Goal: Transaction & Acquisition: Purchase product/service

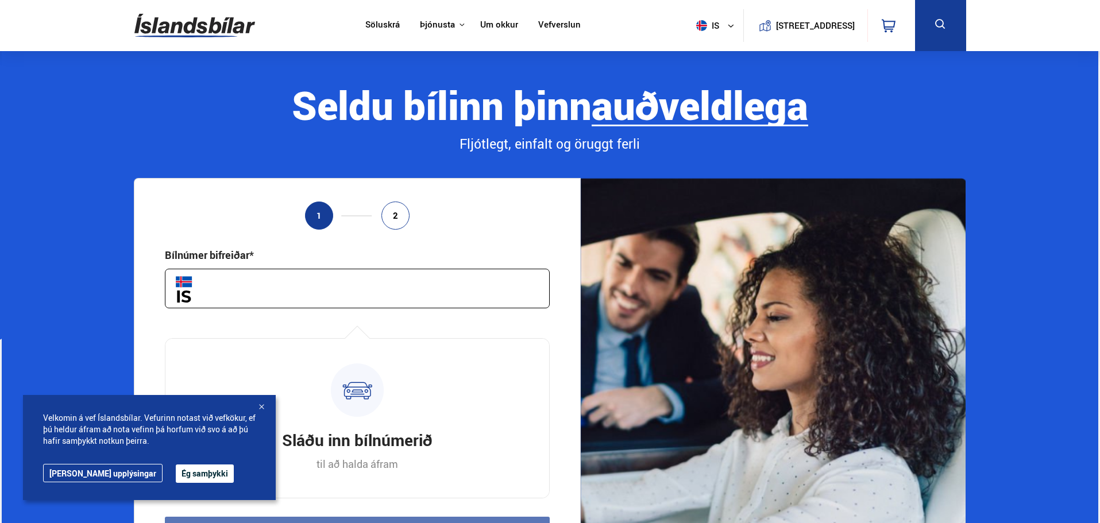
click at [263, 409] on div at bounding box center [261, 407] width 11 height 11
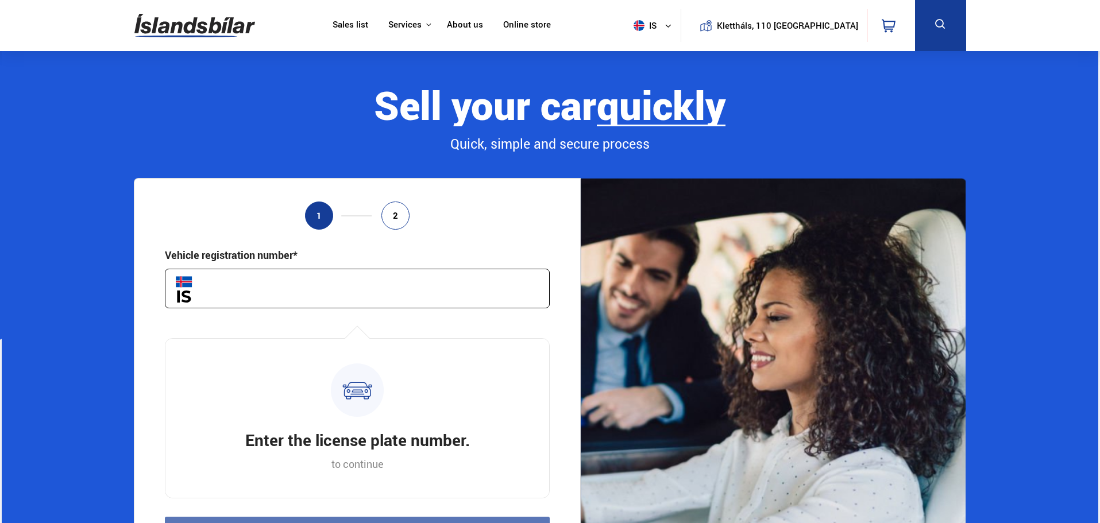
click at [368, 27] on font "Sales list" at bounding box center [351, 23] width 36 height 11
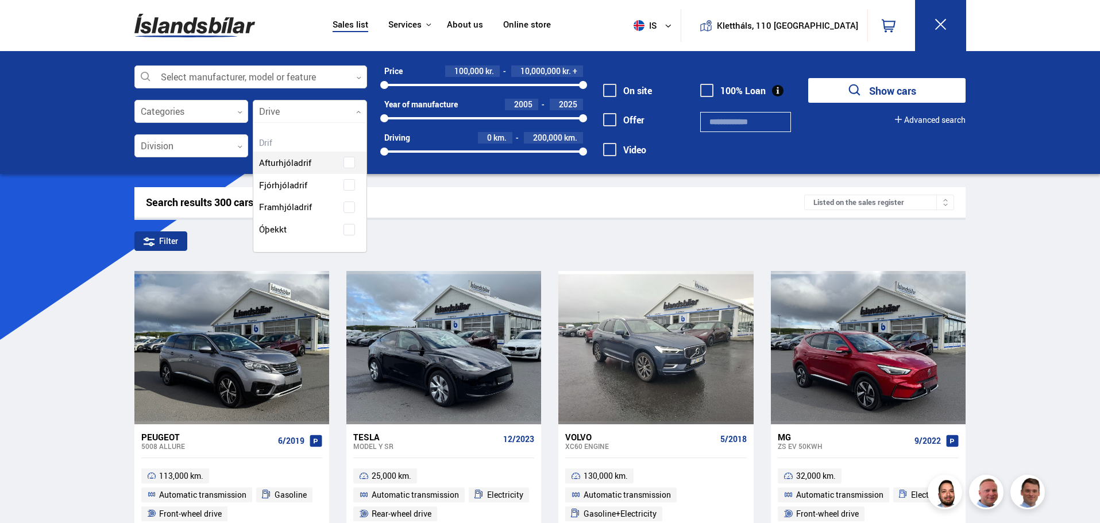
click at [295, 104] on div at bounding box center [310, 112] width 114 height 23
click at [313, 190] on div "Rear-wheel drive Four-wheel drive Front-wheel drive Unknown" at bounding box center [309, 187] width 113 height 106
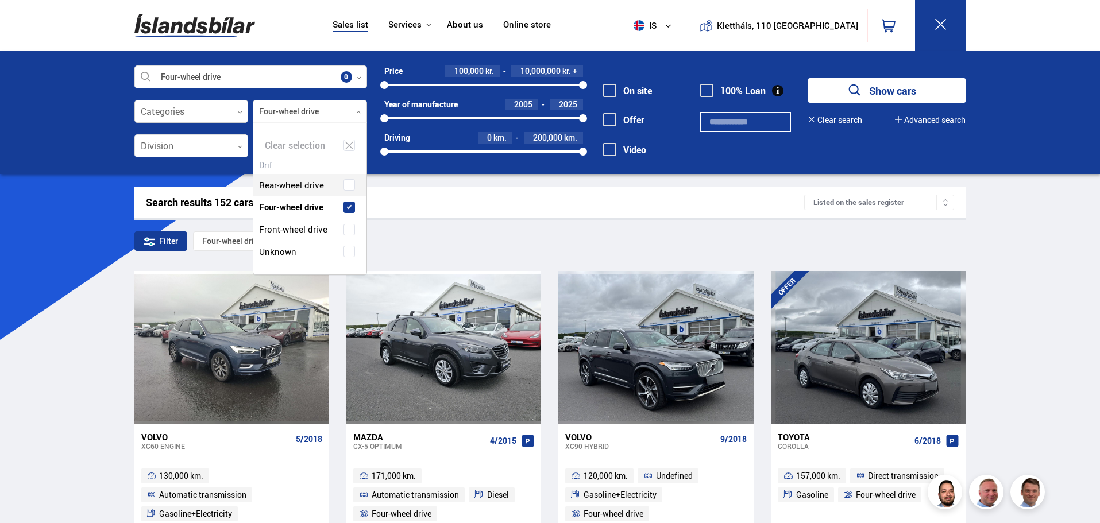
click at [161, 120] on div at bounding box center [191, 112] width 114 height 23
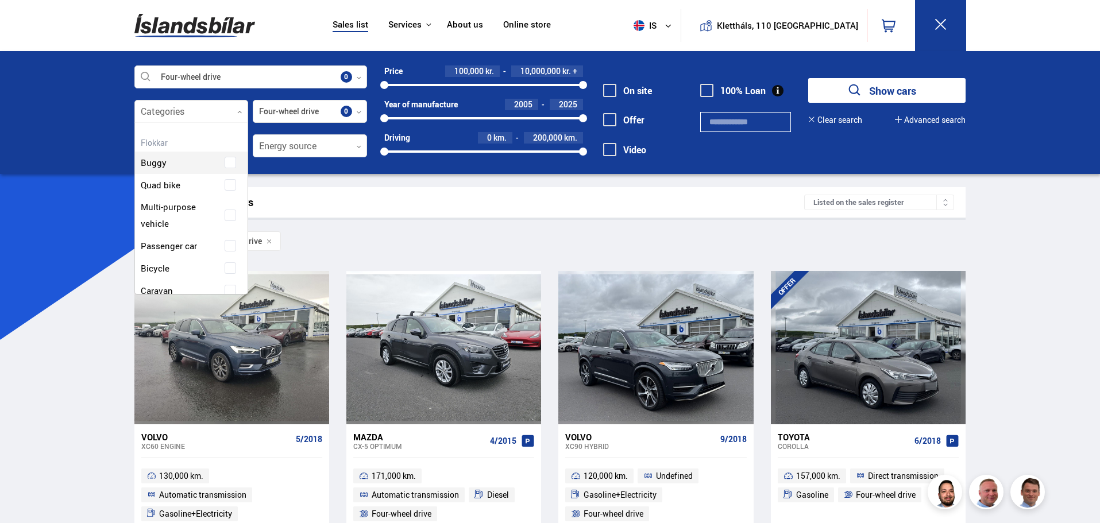
scroll to position [171, 110]
click at [167, 108] on div at bounding box center [191, 112] width 114 height 23
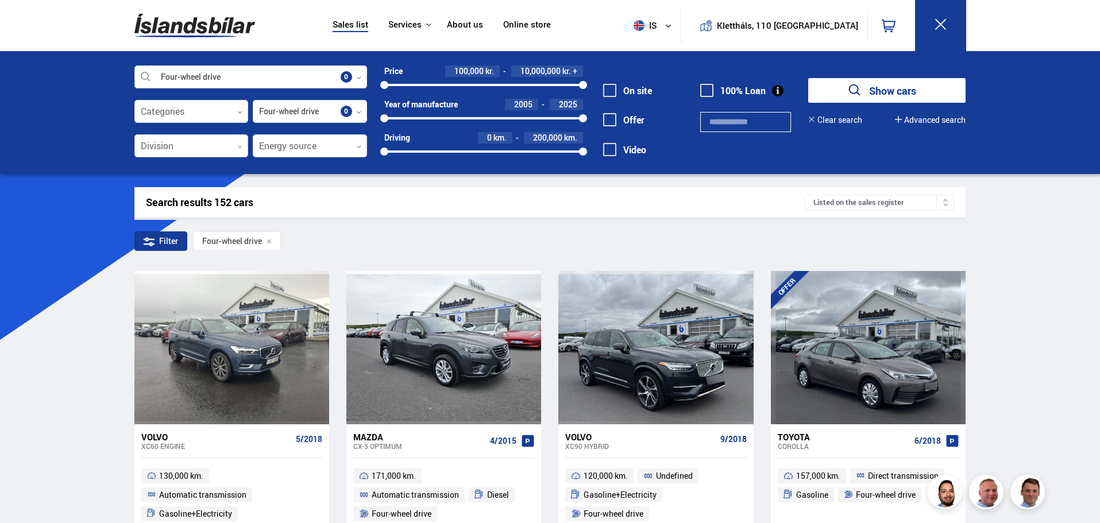
click at [215, 145] on div at bounding box center [191, 146] width 114 height 23
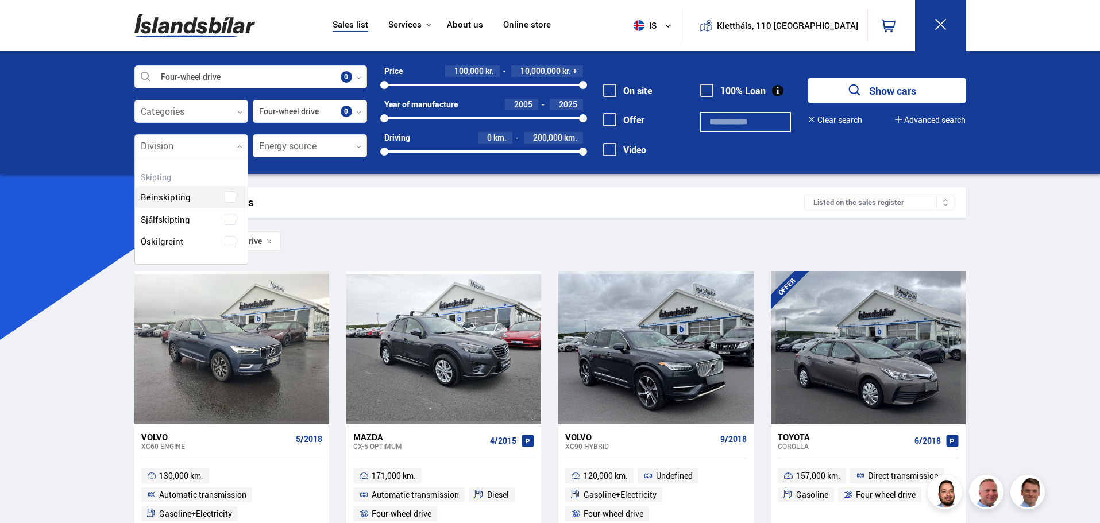
scroll to position [140, 113]
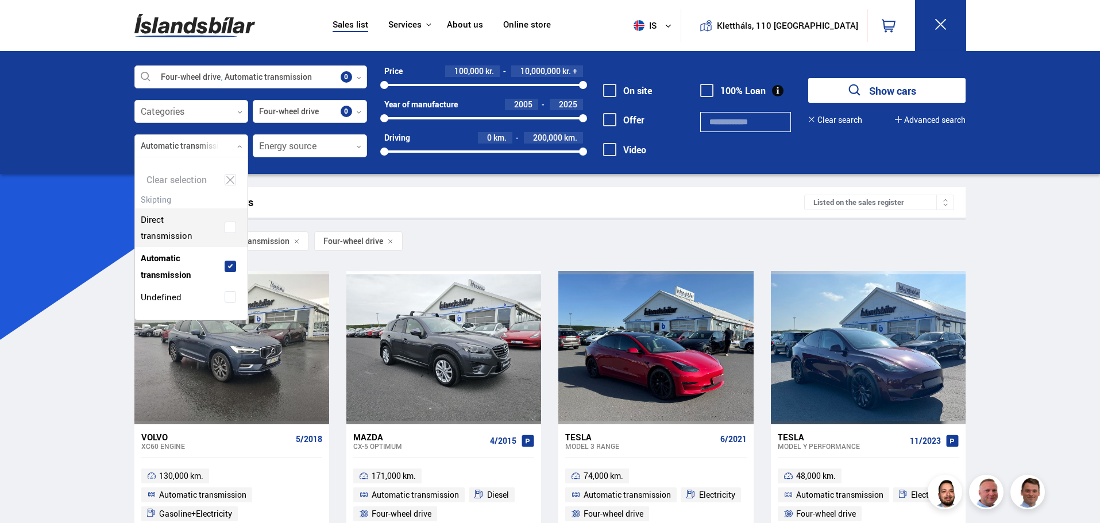
click at [591, 195] on div "Search results 139 cars Listed on the sales register" at bounding box center [550, 202] width 832 height 30
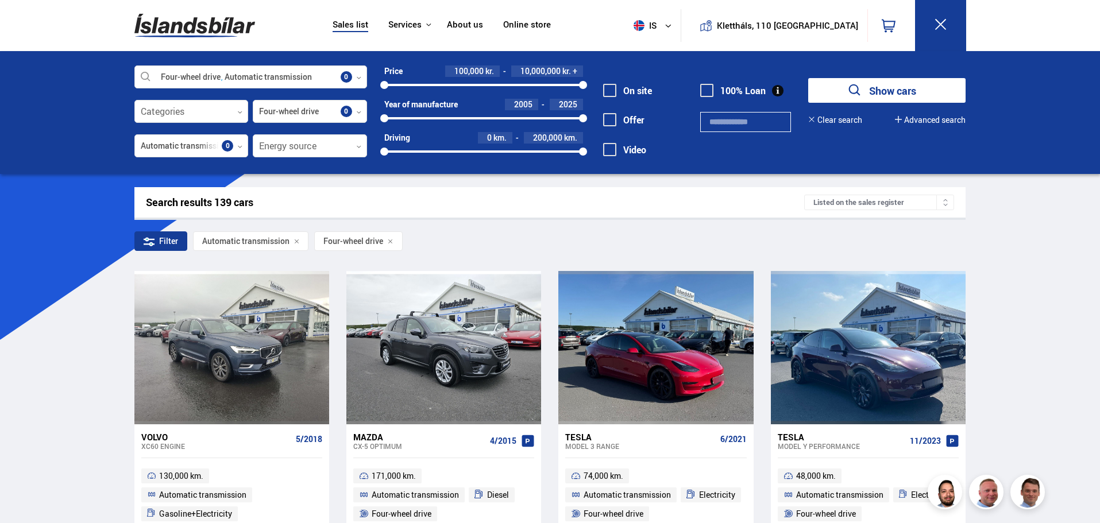
drag, startPoint x: 577, startPoint y: 82, endPoint x: 460, endPoint y: 83, distance: 117.8
click at [463, 84] on div "100000 10000000" at bounding box center [483, 85] width 199 height 10
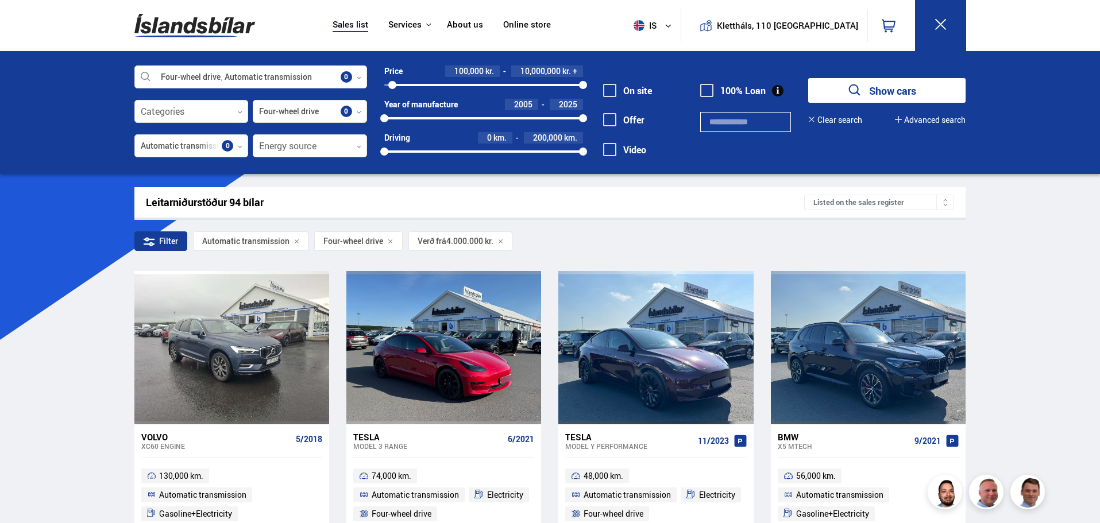
drag, startPoint x: 460, startPoint y: 84, endPoint x: 392, endPoint y: 86, distance: 67.8
click at [392, 86] on div at bounding box center [392, 85] width 8 height 8
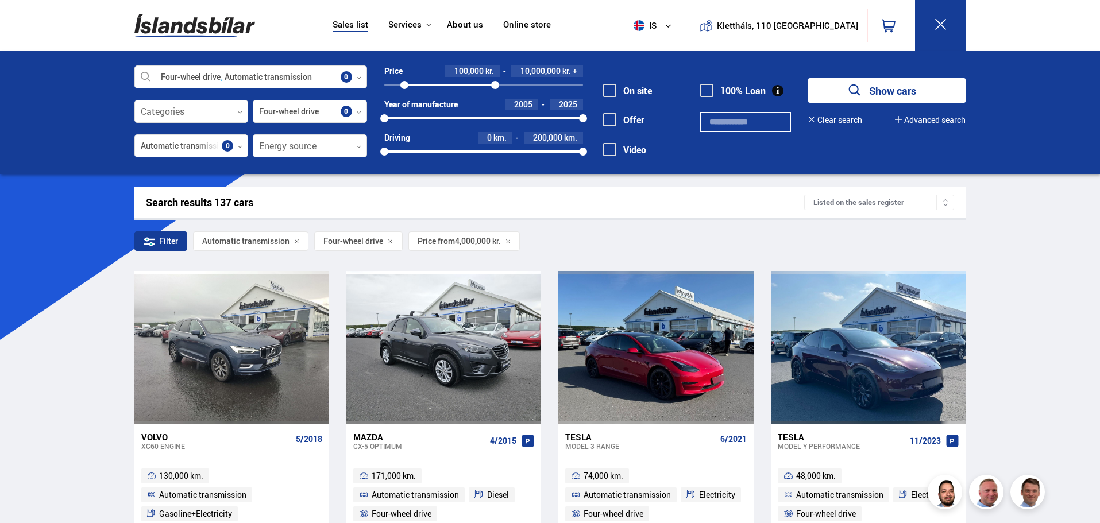
drag, startPoint x: 586, startPoint y: 84, endPoint x: 495, endPoint y: 92, distance: 91.1
click at [495, 92] on div "Price 100,000 kr. 10,000,000 kr. + 100000 10000000 Year of manufacture 2005 202…" at bounding box center [475, 116] width 216 height 100
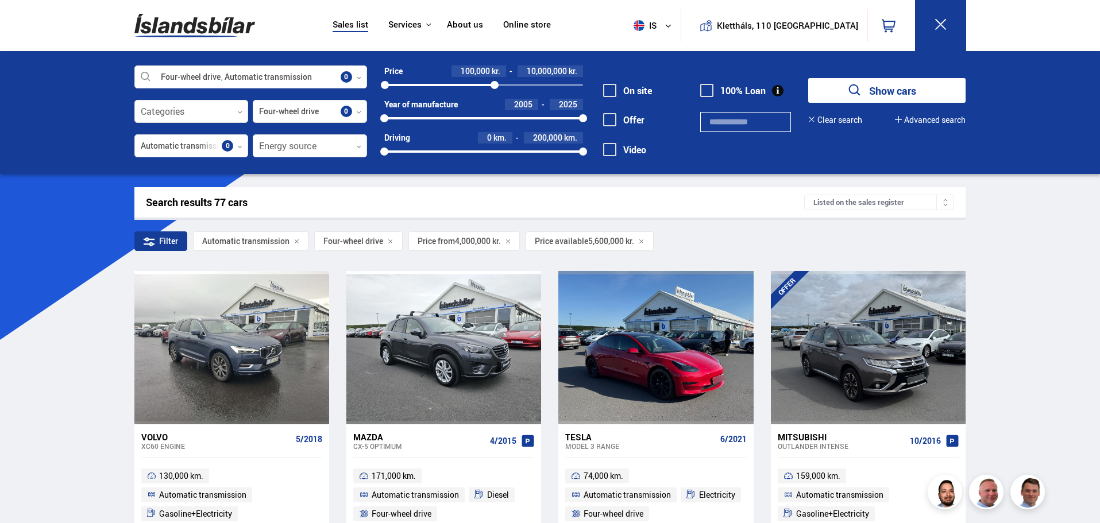
drag, startPoint x: 406, startPoint y: 86, endPoint x: 385, endPoint y: 88, distance: 20.8
click at [385, 88] on div at bounding box center [385, 85] width 8 height 8
click at [460, 84] on div at bounding box center [439, 85] width 110 height 2
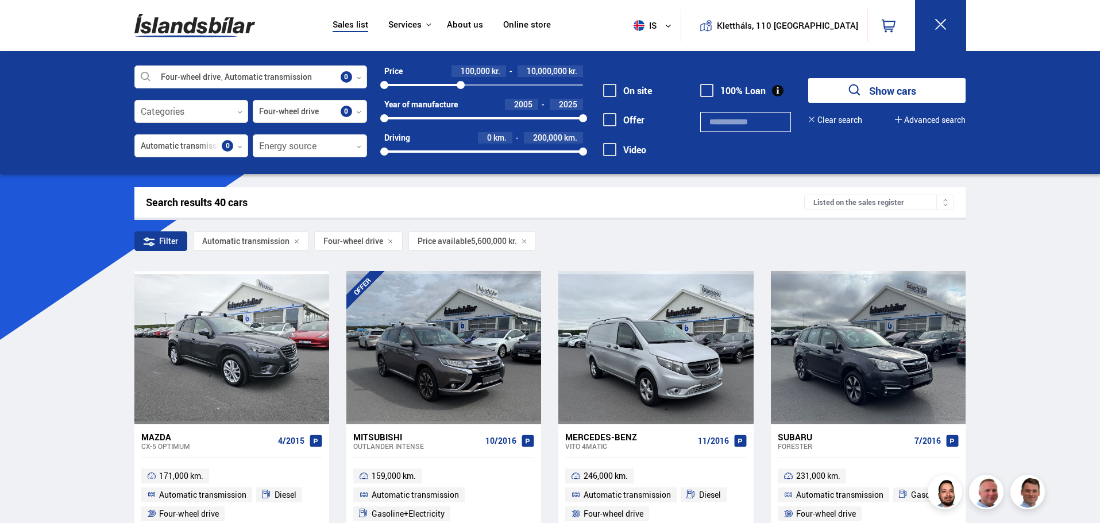
click at [943, 204] on icon at bounding box center [946, 205] width 6 height 6
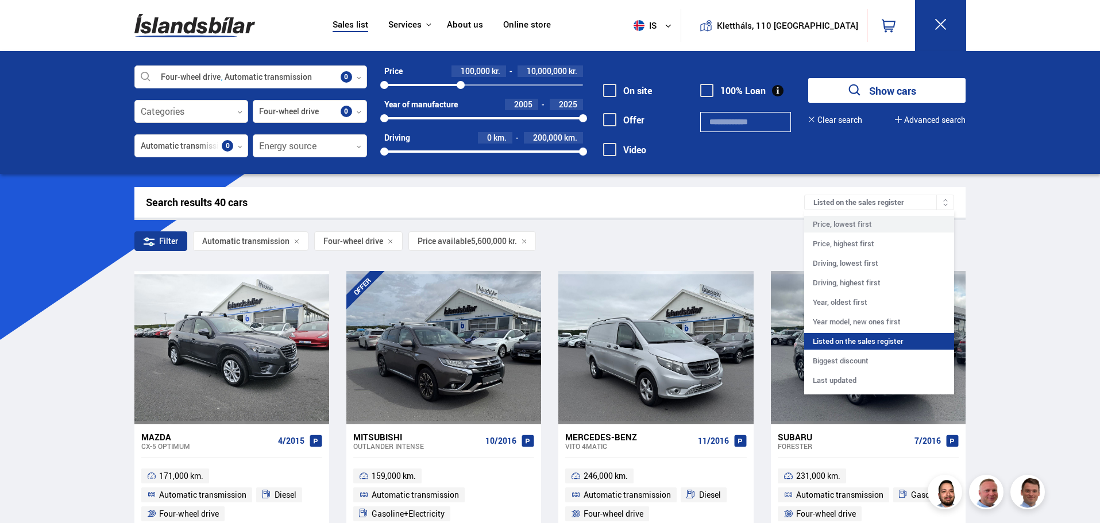
click at [869, 230] on div "Price, lowest first" at bounding box center [879, 224] width 150 height 17
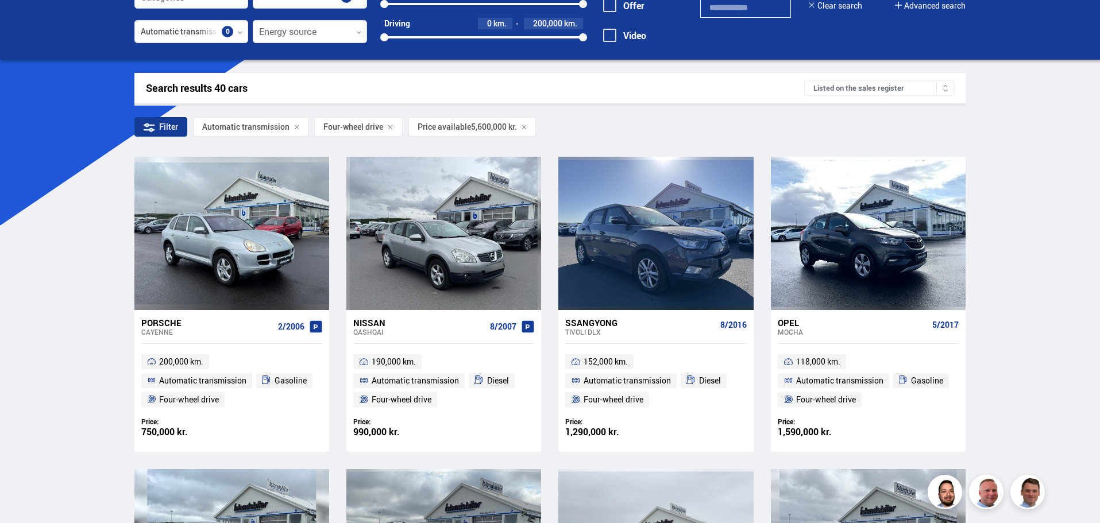
scroll to position [57, 0]
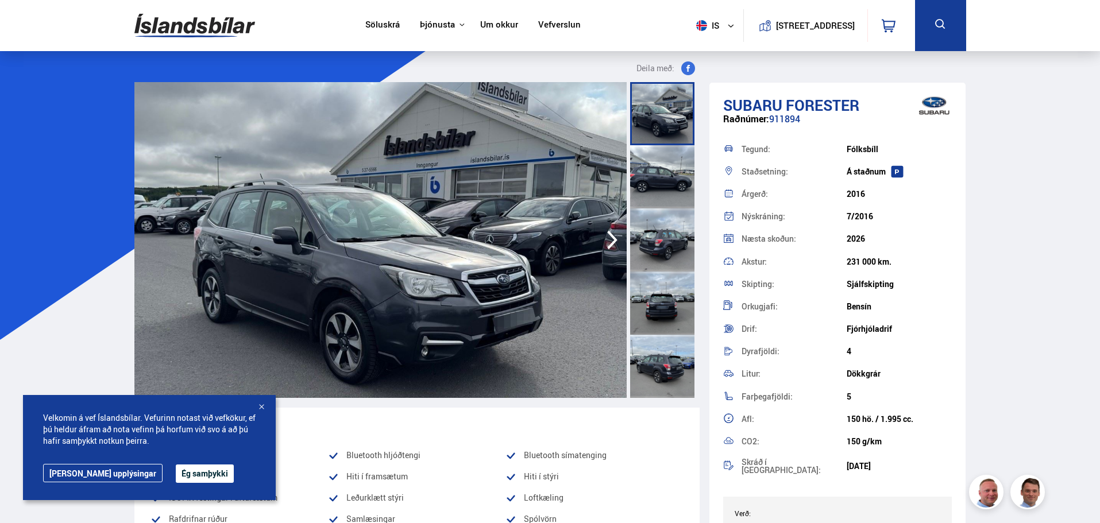
click at [461, 182] on img at bounding box center [380, 240] width 492 height 316
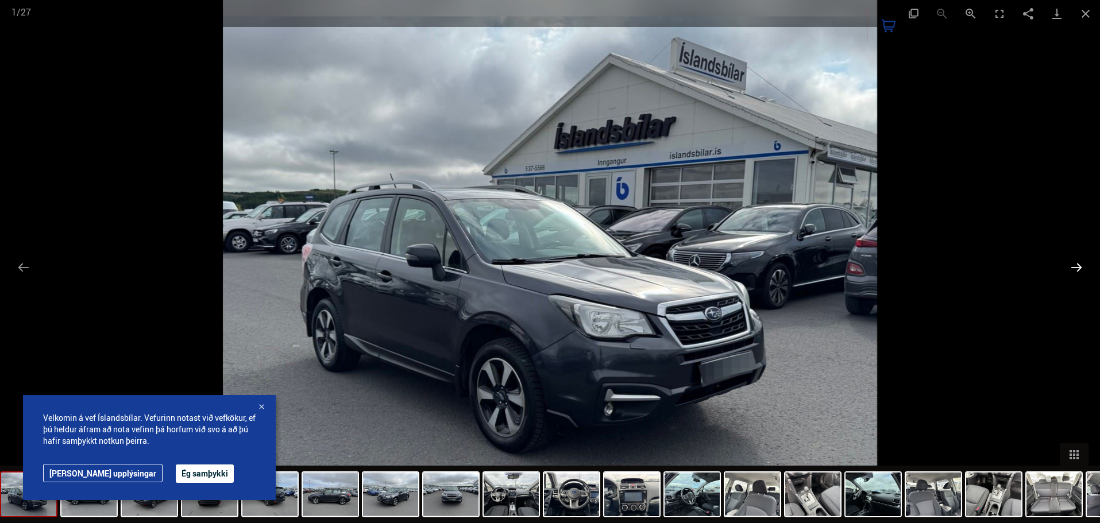
click at [1077, 269] on button "Next slide" at bounding box center [1077, 267] width 24 height 22
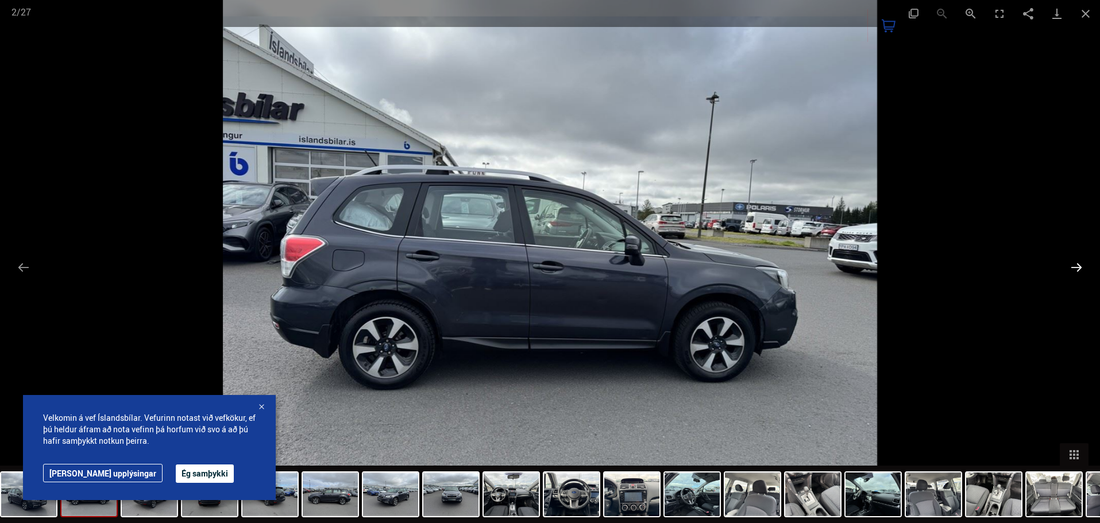
click at [1079, 269] on button "Next slide" at bounding box center [1077, 267] width 24 height 22
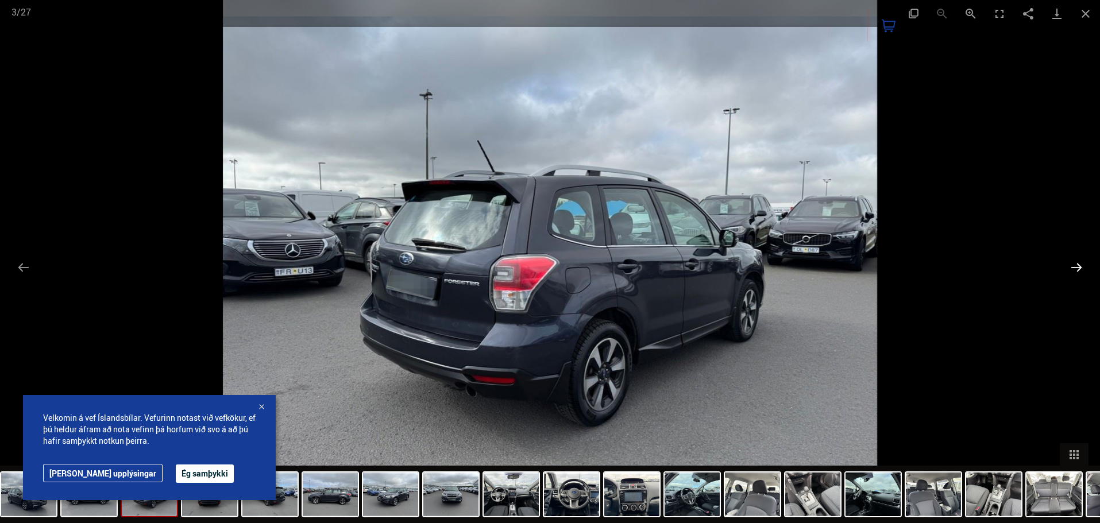
click at [1079, 269] on button "Next slide" at bounding box center [1077, 267] width 24 height 22
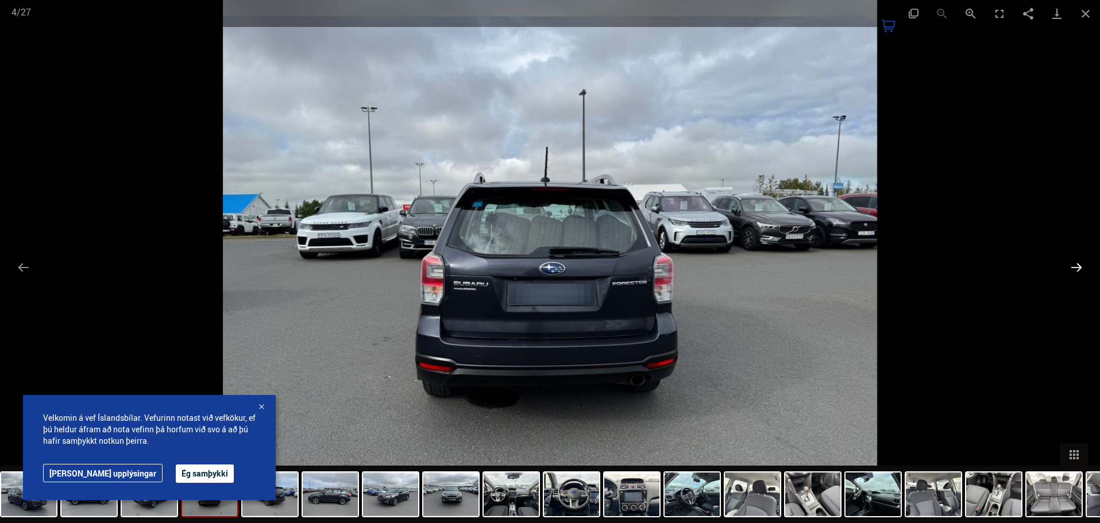
click at [1079, 269] on button "Next slide" at bounding box center [1077, 267] width 24 height 22
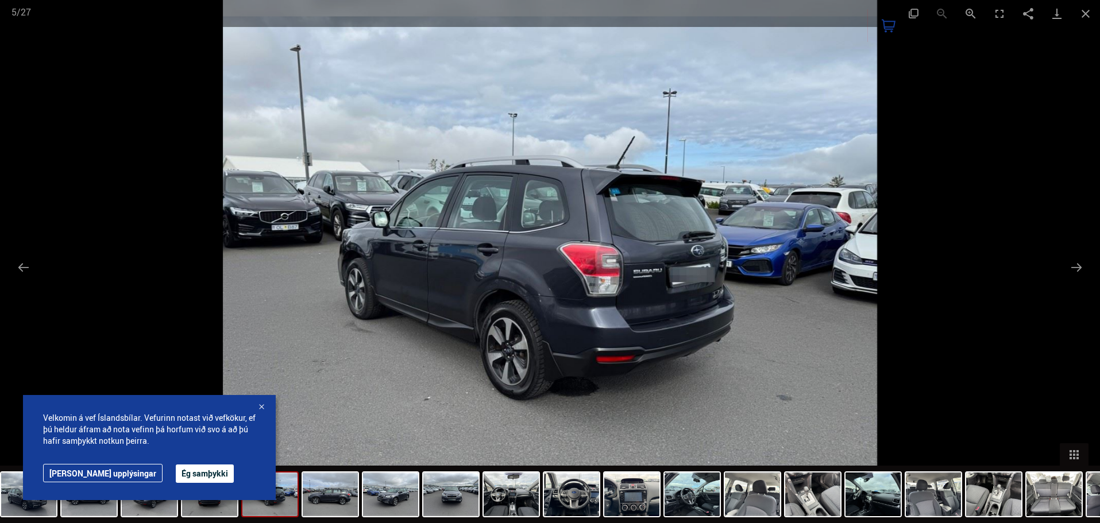
click at [263, 410] on div at bounding box center [261, 407] width 11 height 11
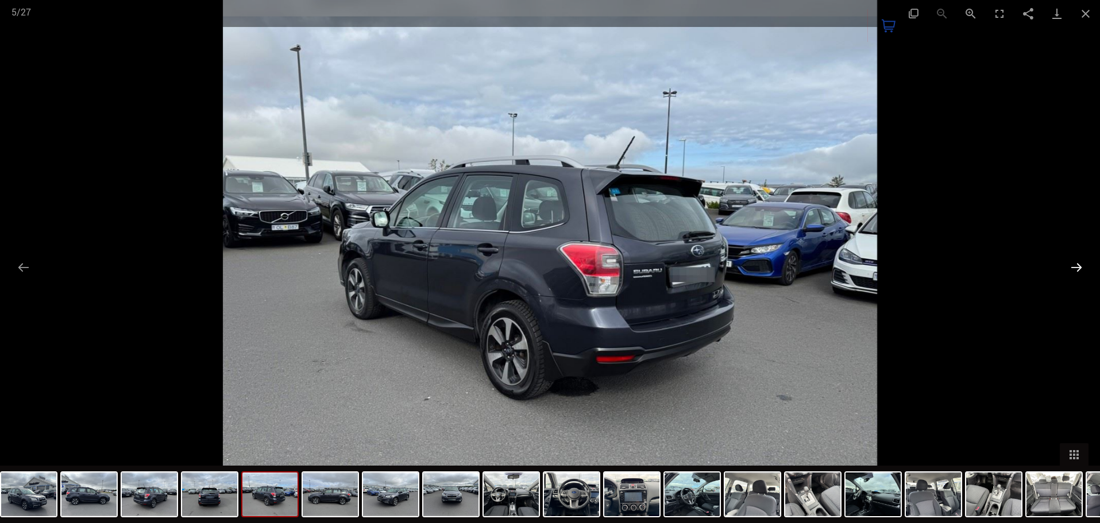
click at [1076, 265] on button "Next slide" at bounding box center [1077, 267] width 24 height 22
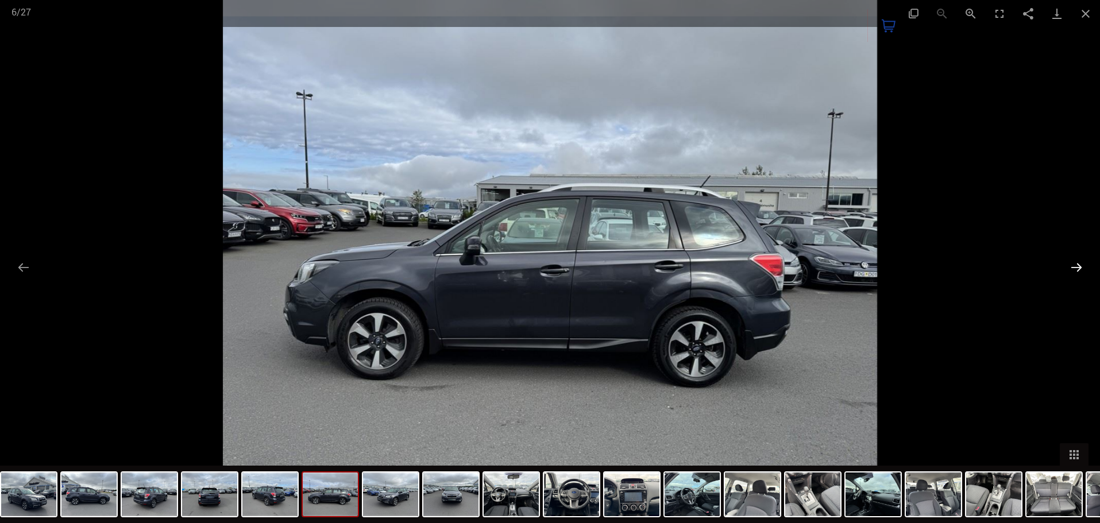
click at [1076, 265] on button "Next slide" at bounding box center [1077, 267] width 24 height 22
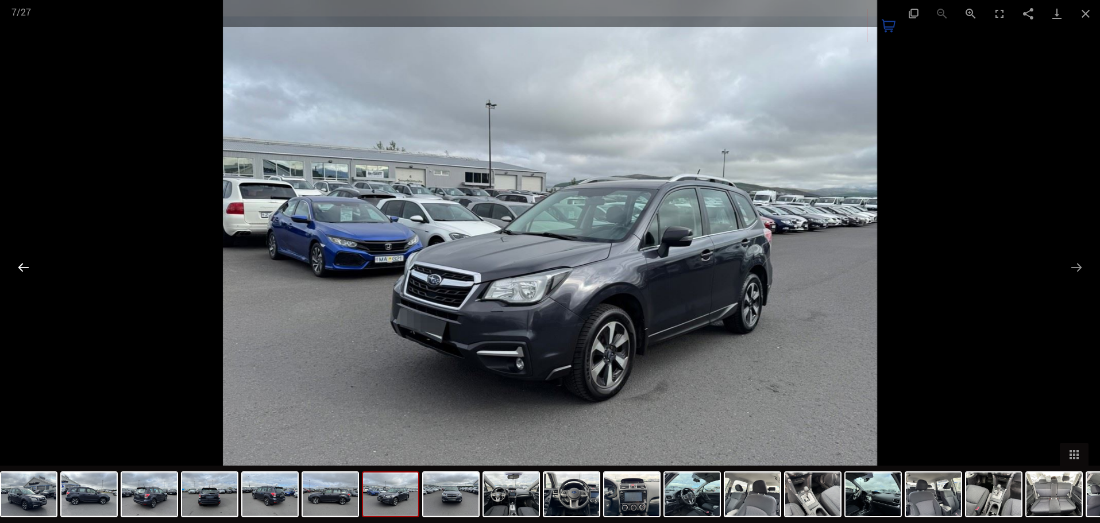
click at [22, 269] on button "Previous slide" at bounding box center [23, 267] width 24 height 22
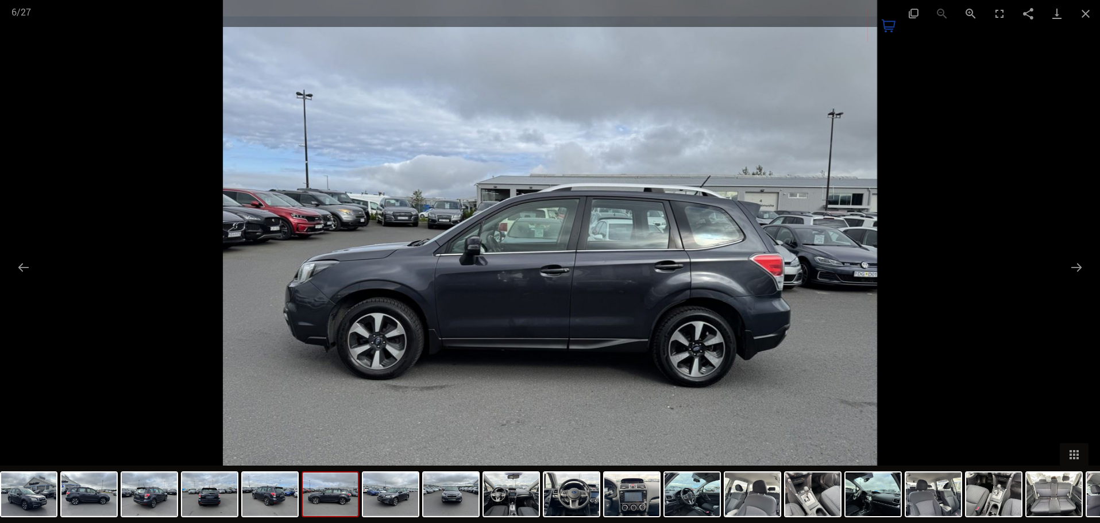
click at [514, 291] on img at bounding box center [550, 261] width 654 height 523
click at [514, 283] on img at bounding box center [550, 261] width 654 height 523
click at [967, 9] on button "Zoom in" at bounding box center [971, 13] width 29 height 27
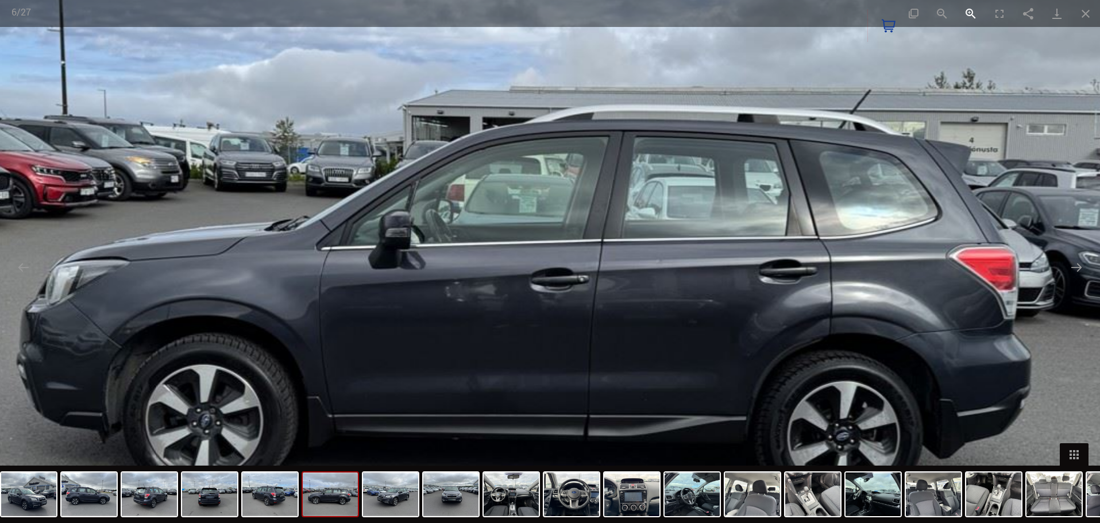
click at [965, 18] on button "Zoom in" at bounding box center [971, 13] width 29 height 27
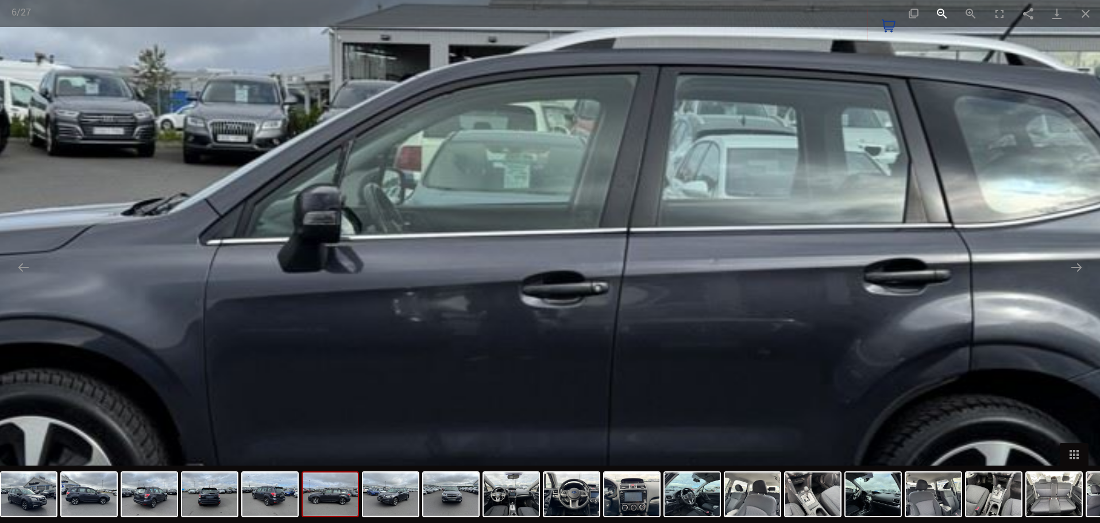
click at [931, 14] on button "Zoom out" at bounding box center [942, 13] width 29 height 27
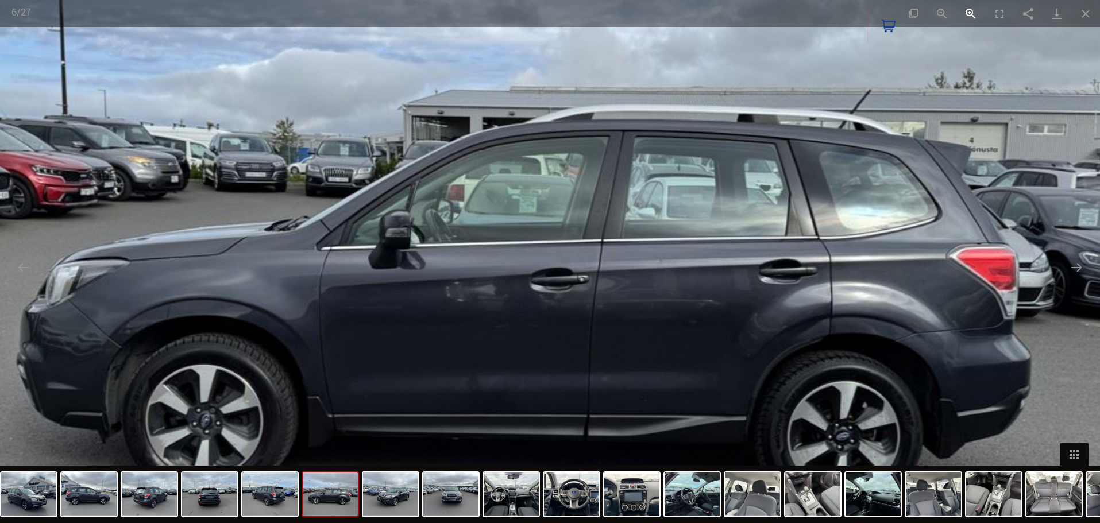
click at [961, 12] on button "Zoom in" at bounding box center [971, 13] width 29 height 27
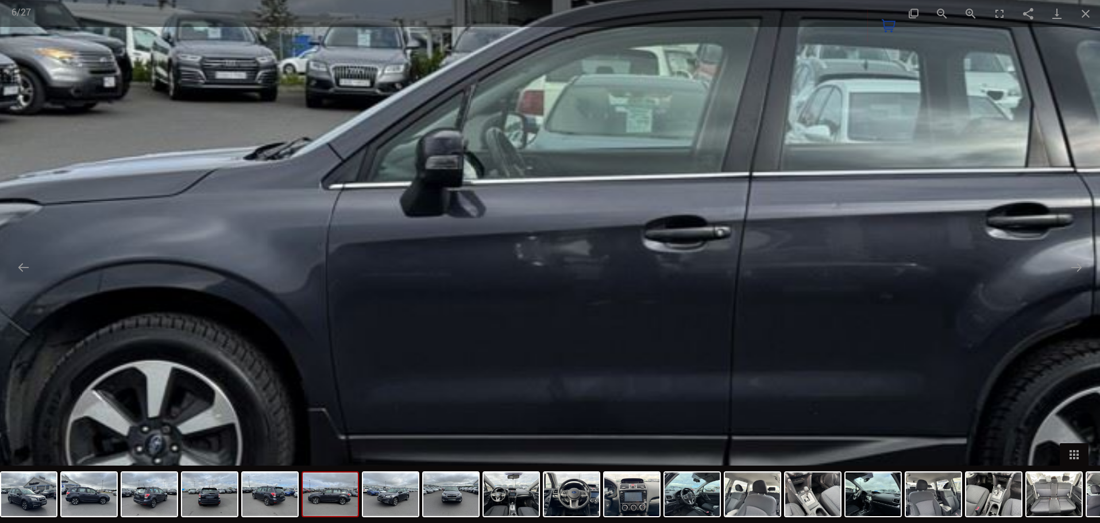
drag, startPoint x: 565, startPoint y: 267, endPoint x: 647, endPoint y: 223, distance: 93.1
click at [647, 223] on img at bounding box center [672, 206] width 1963 height 1570
click at [943, 16] on button "Zoom out" at bounding box center [942, 13] width 29 height 27
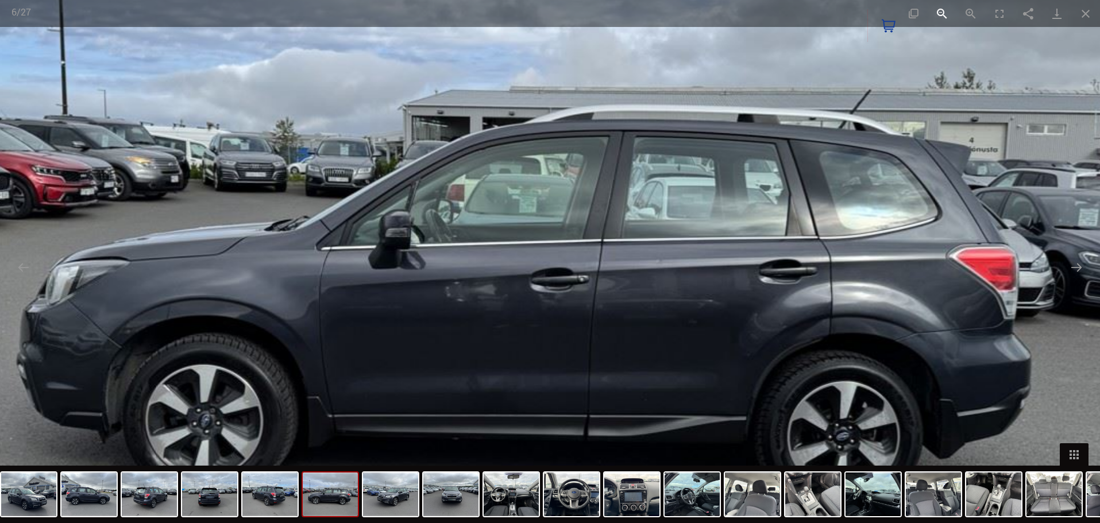
click at [943, 16] on button "Zoom out" at bounding box center [942, 13] width 29 height 27
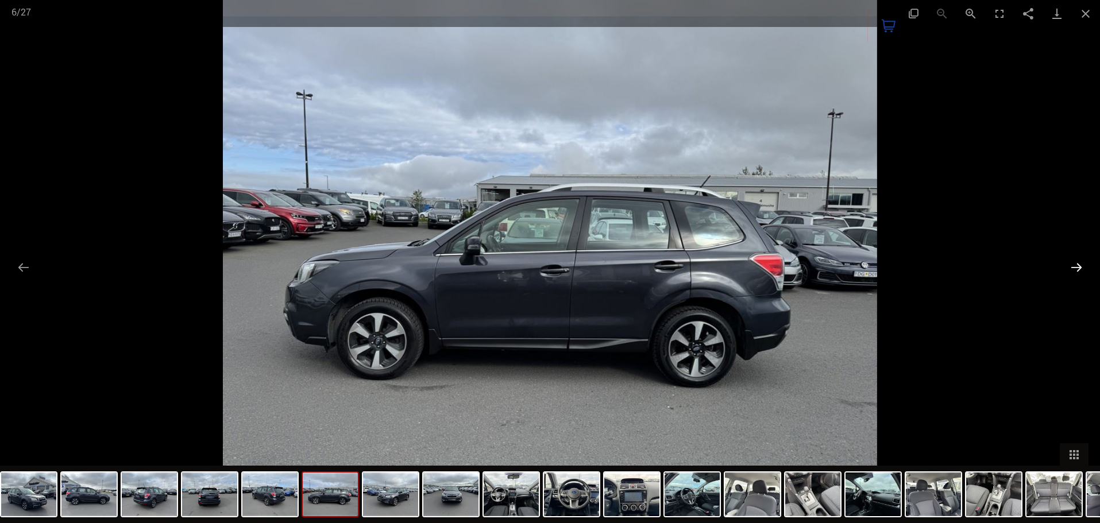
click at [1081, 261] on button "Next slide" at bounding box center [1077, 267] width 24 height 22
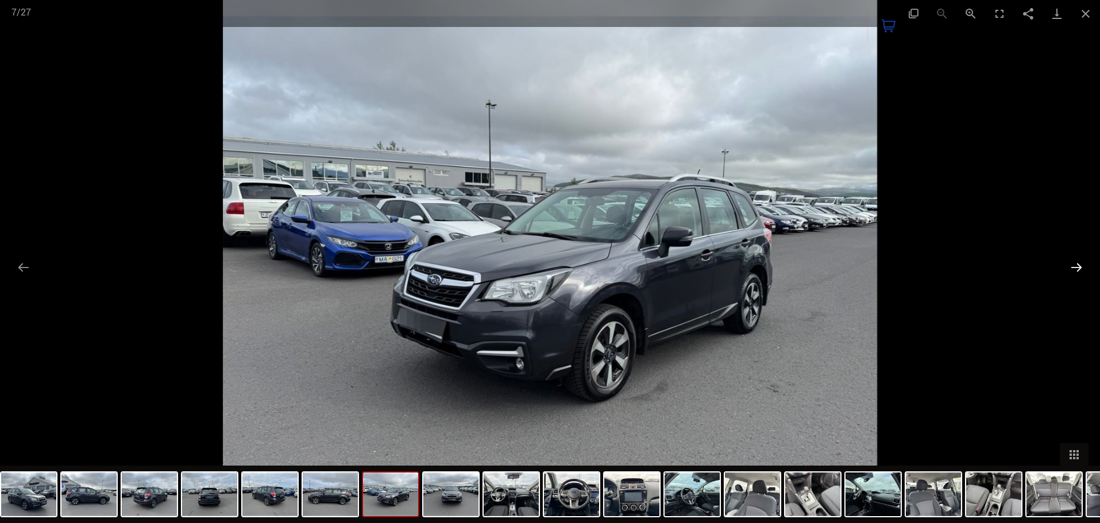
click at [1079, 265] on button "Next slide" at bounding box center [1077, 267] width 24 height 22
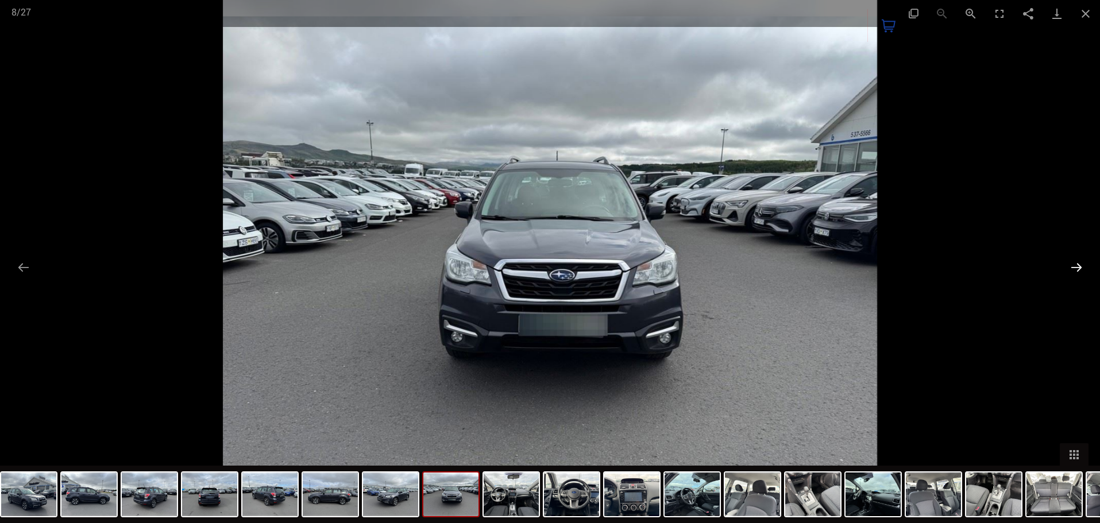
click at [1076, 267] on button "Next slide" at bounding box center [1077, 267] width 24 height 22
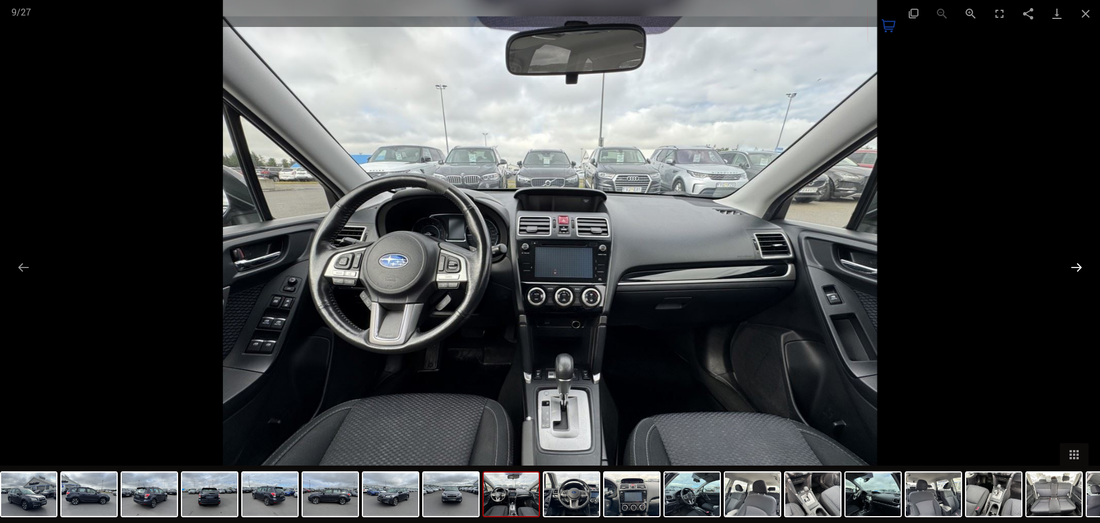
click at [1076, 267] on button "Next slide" at bounding box center [1077, 267] width 24 height 22
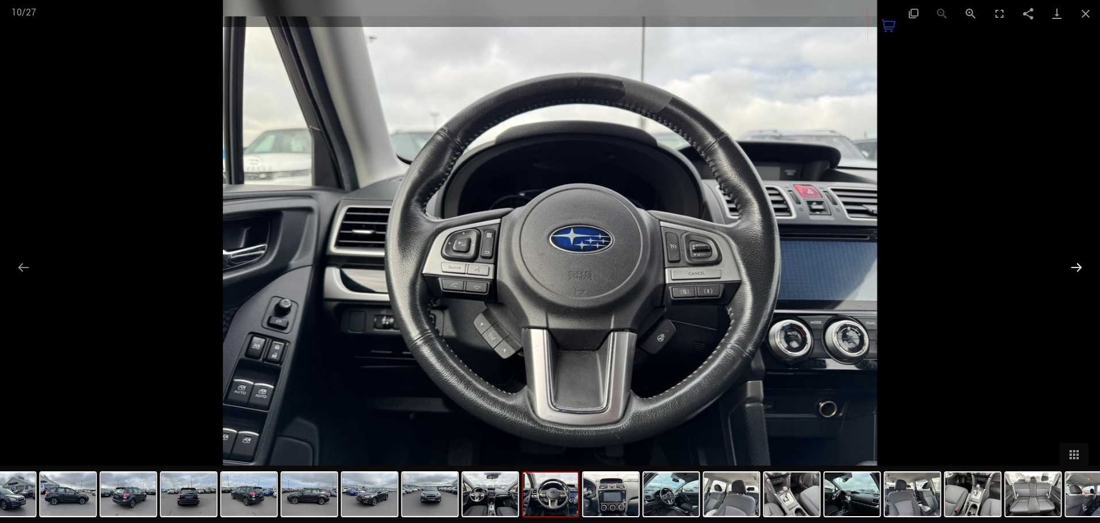
click at [1074, 267] on button "Next slide" at bounding box center [1077, 267] width 24 height 22
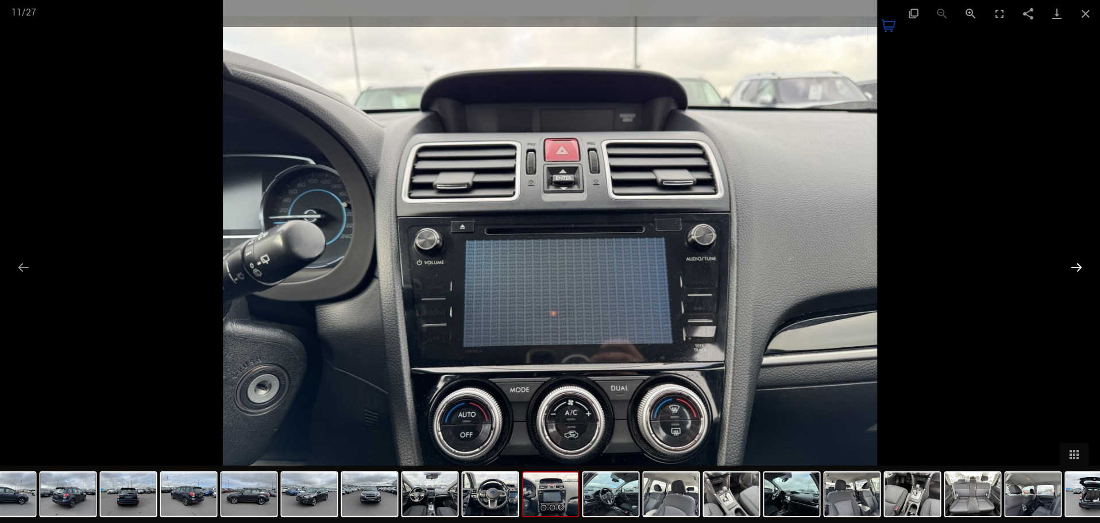
click at [1074, 267] on button "Next slide" at bounding box center [1077, 267] width 24 height 22
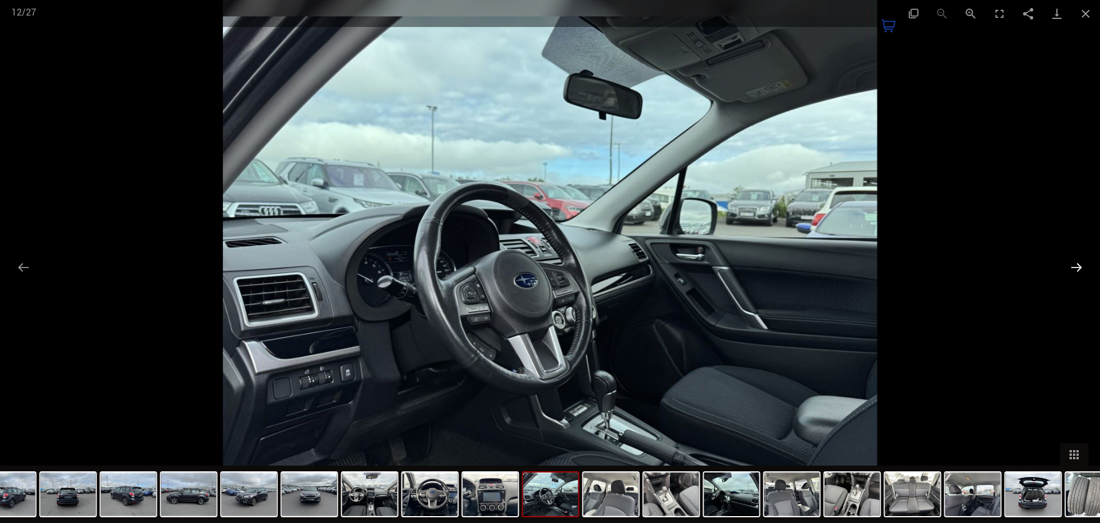
click at [1074, 267] on button "Next slide" at bounding box center [1077, 267] width 24 height 22
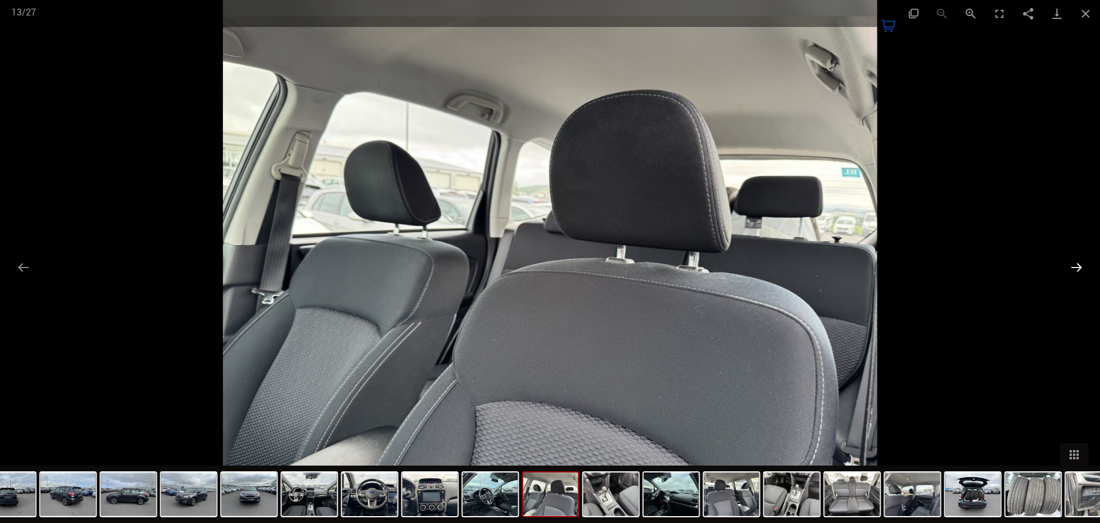
click at [1074, 267] on button "Next slide" at bounding box center [1077, 267] width 24 height 22
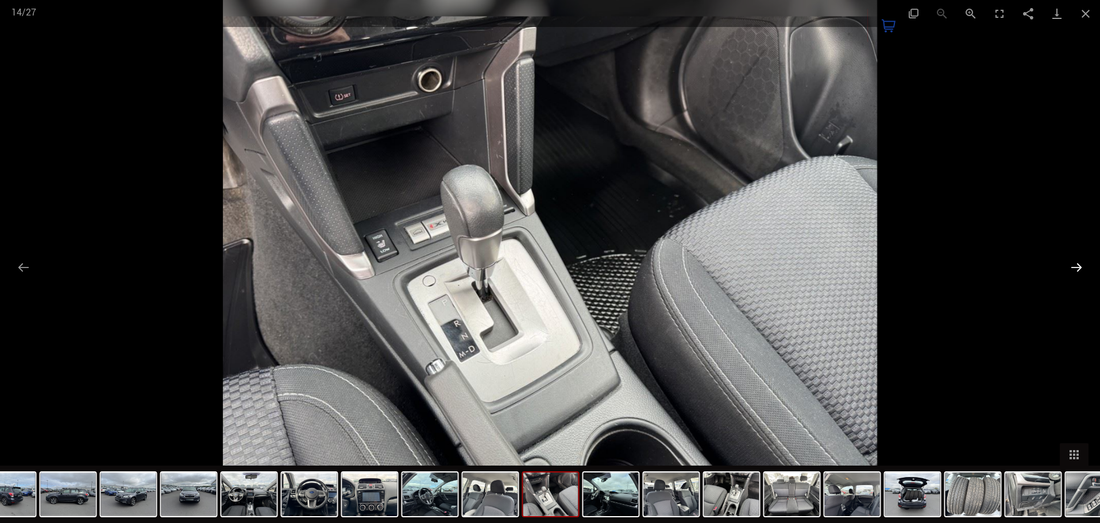
click at [1074, 267] on button "Next slide" at bounding box center [1077, 267] width 24 height 22
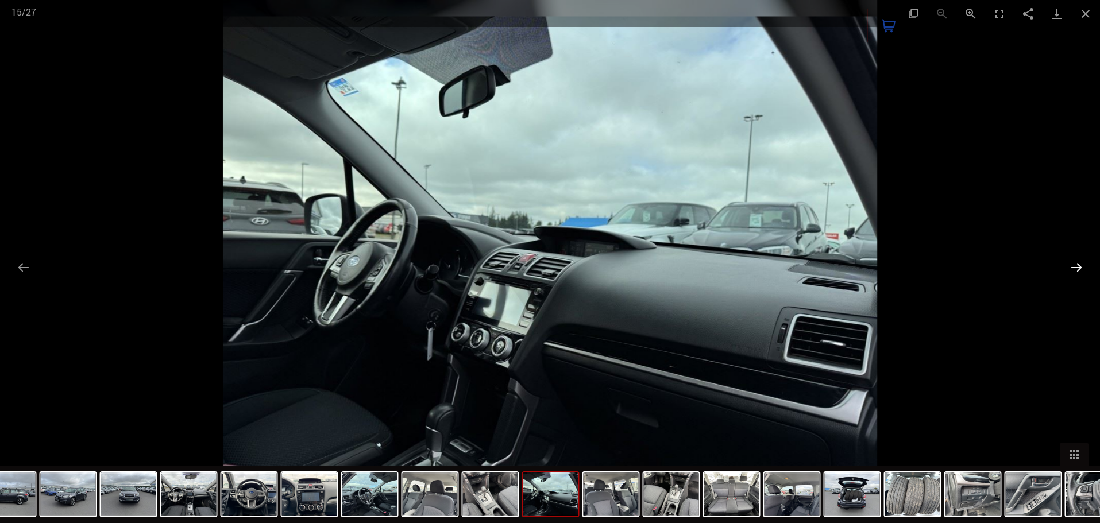
click at [1074, 267] on button "Next slide" at bounding box center [1077, 267] width 24 height 22
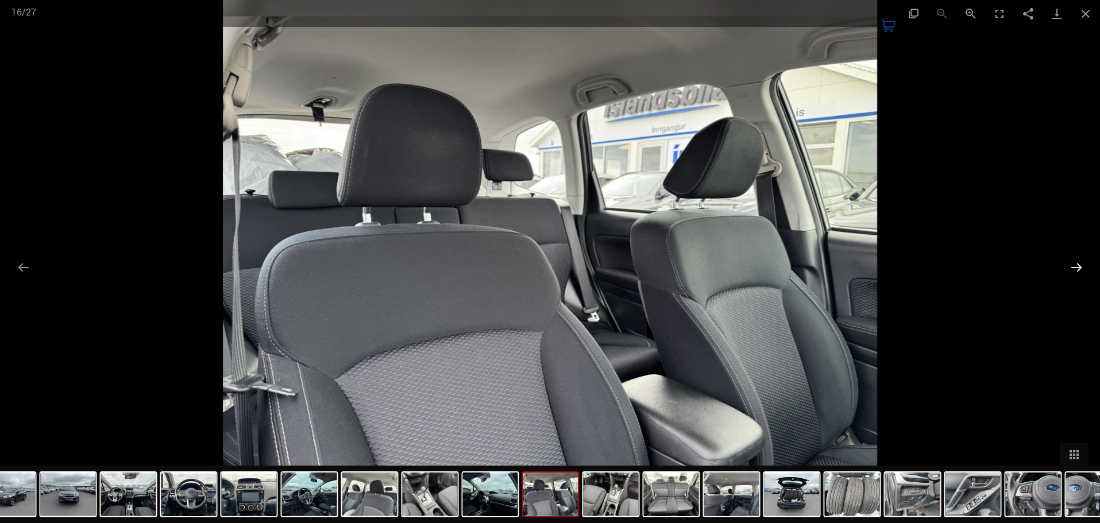
click at [1074, 267] on button "Next slide" at bounding box center [1077, 267] width 24 height 22
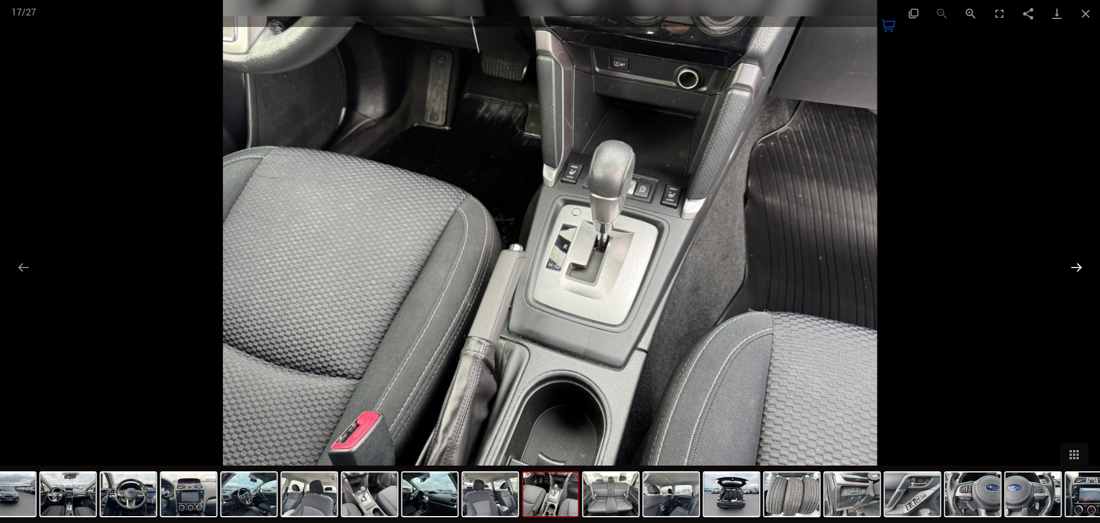
click at [1074, 267] on button "Next slide" at bounding box center [1077, 267] width 24 height 22
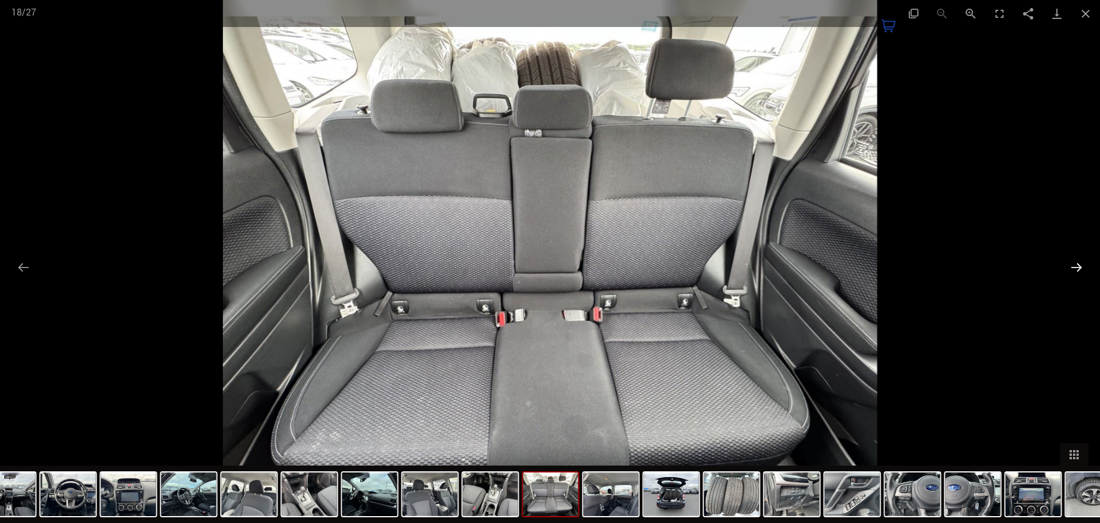
click at [1074, 267] on button "Next slide" at bounding box center [1077, 267] width 24 height 22
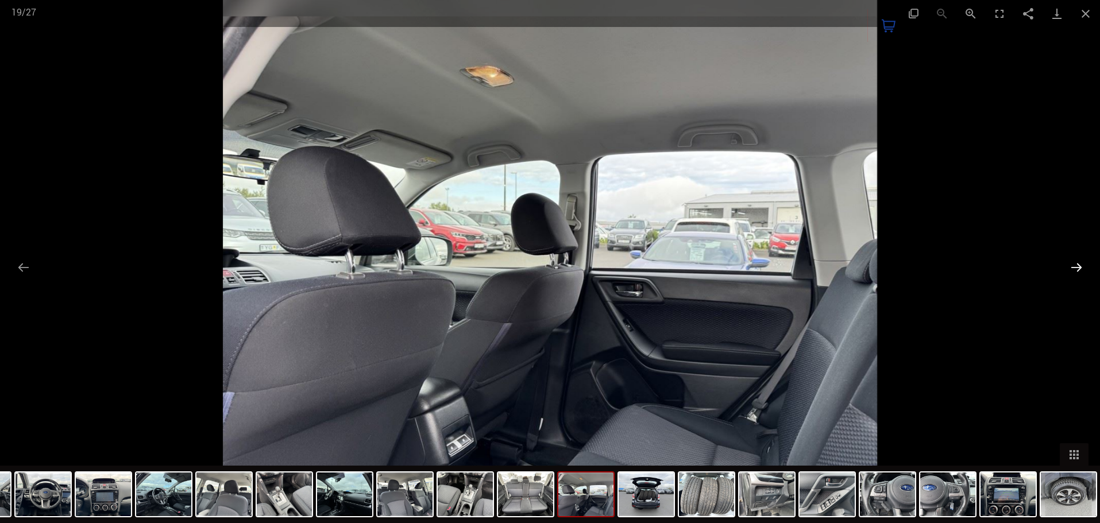
click at [1074, 267] on button "Next slide" at bounding box center [1077, 267] width 24 height 22
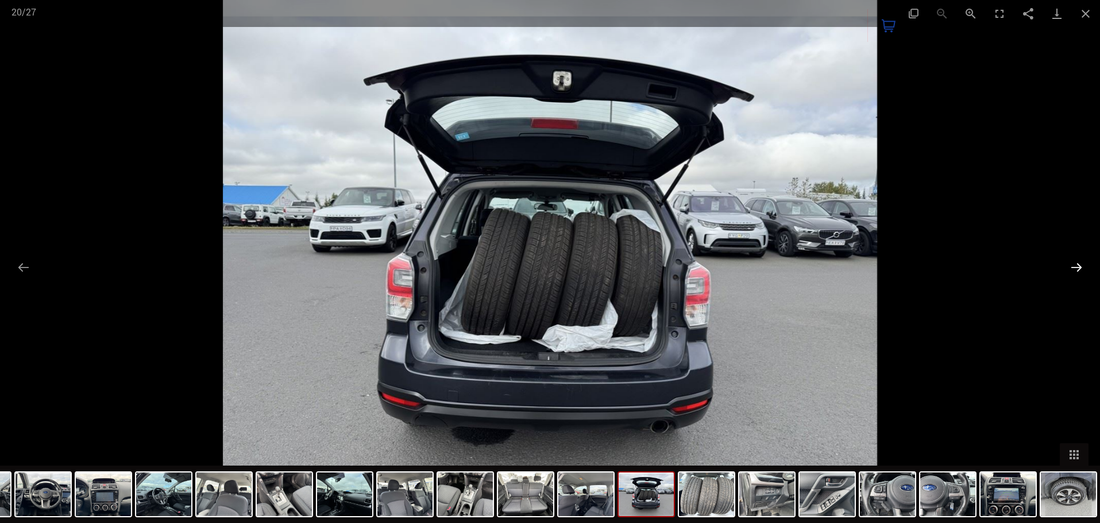
click at [1074, 267] on button "Next slide" at bounding box center [1077, 267] width 24 height 22
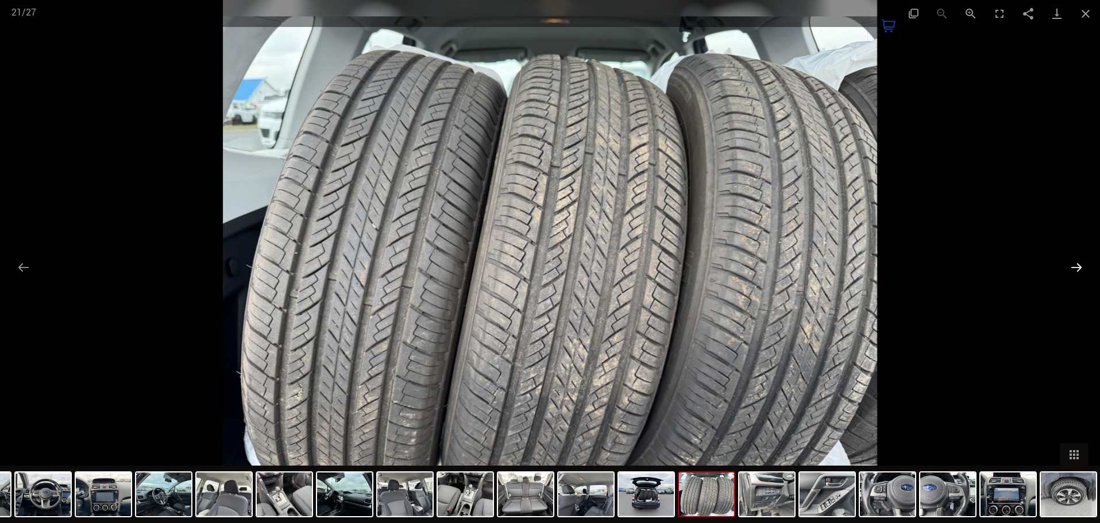
click at [1074, 267] on button "Next slide" at bounding box center [1077, 267] width 24 height 22
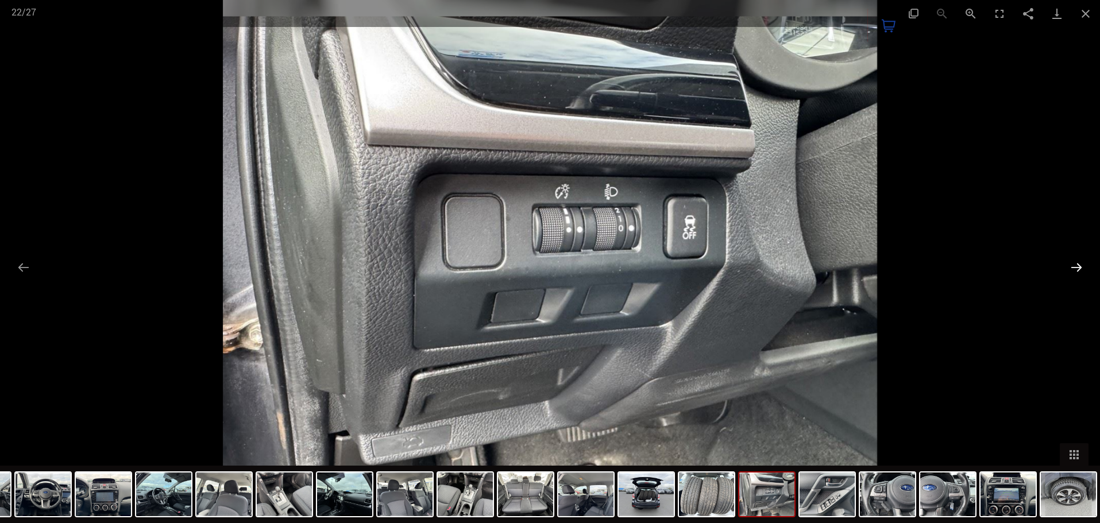
click at [1074, 267] on button "Next slide" at bounding box center [1077, 267] width 24 height 22
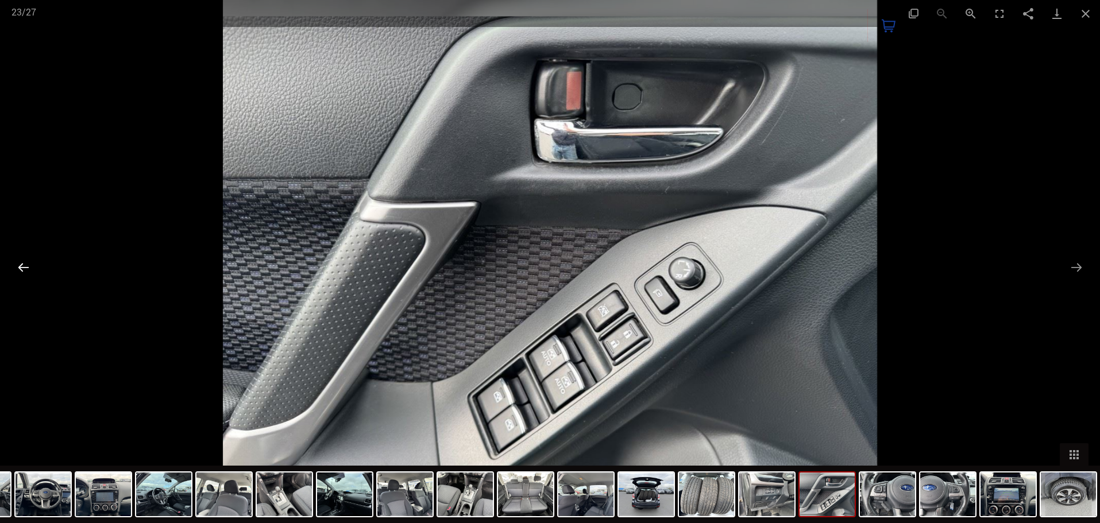
click at [25, 275] on button "Previous slide" at bounding box center [23, 267] width 24 height 22
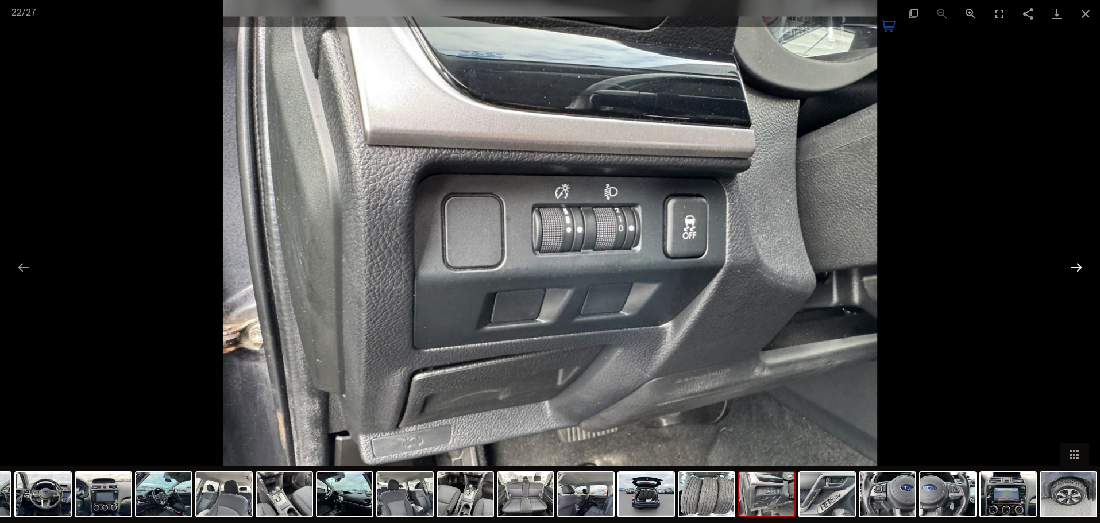
click at [1069, 270] on button "Next slide" at bounding box center [1077, 267] width 24 height 22
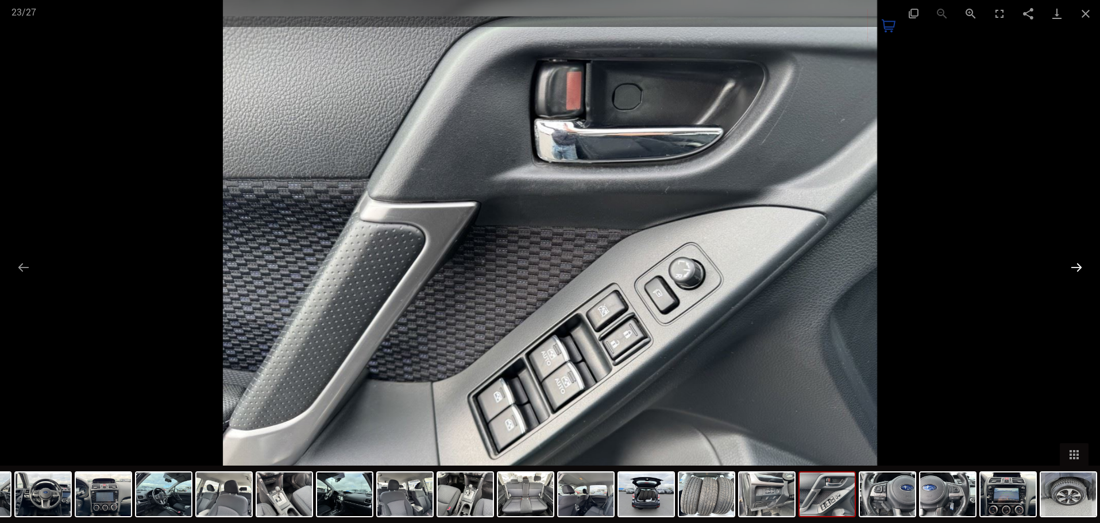
click at [1069, 270] on button "Next slide" at bounding box center [1077, 267] width 24 height 22
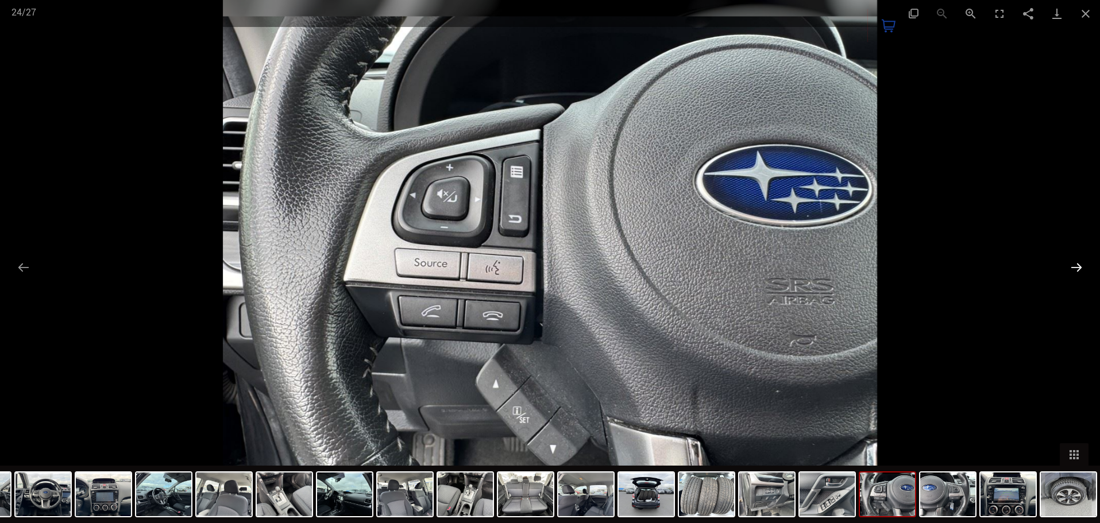
click at [1069, 270] on button "Next slide" at bounding box center [1077, 267] width 24 height 22
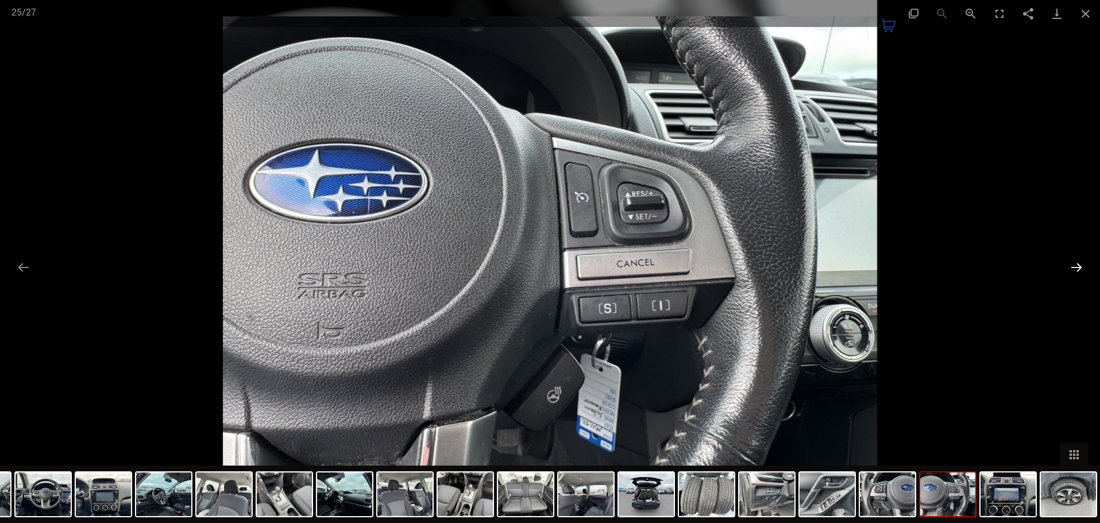
click at [1069, 270] on button "Next slide" at bounding box center [1077, 267] width 24 height 22
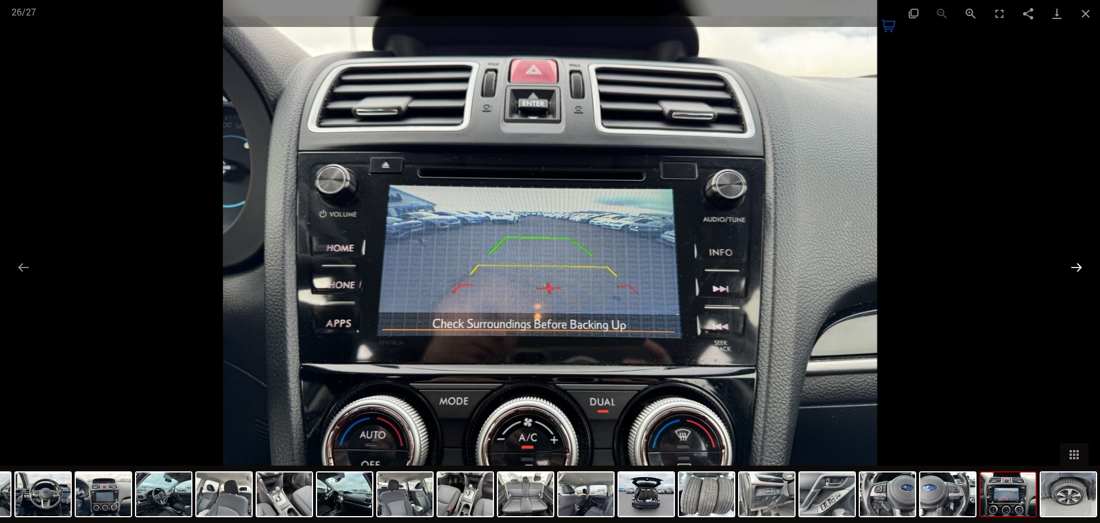
click at [1069, 270] on button "Next slide" at bounding box center [1077, 267] width 24 height 22
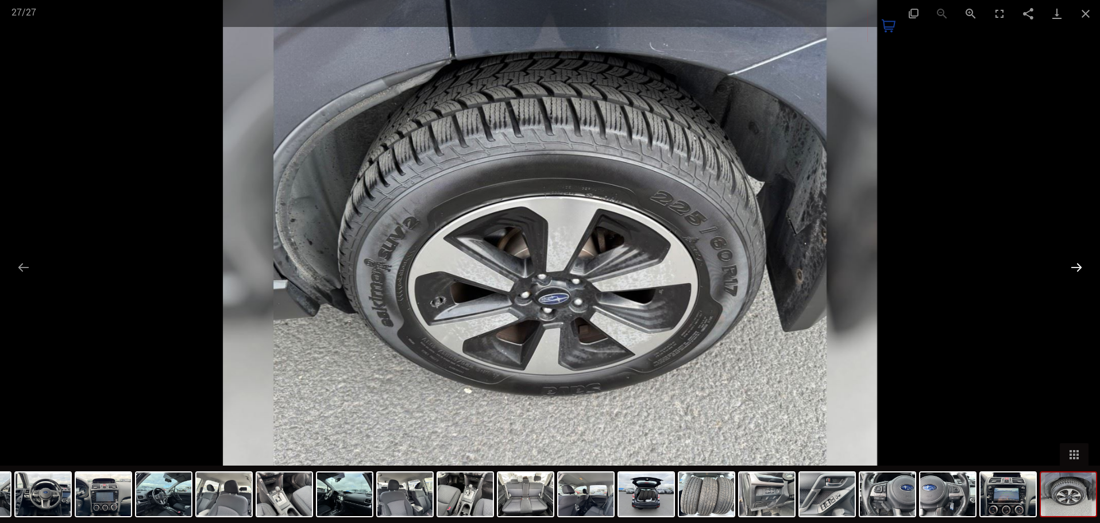
click at [1069, 270] on button "Next slide" at bounding box center [1077, 267] width 24 height 22
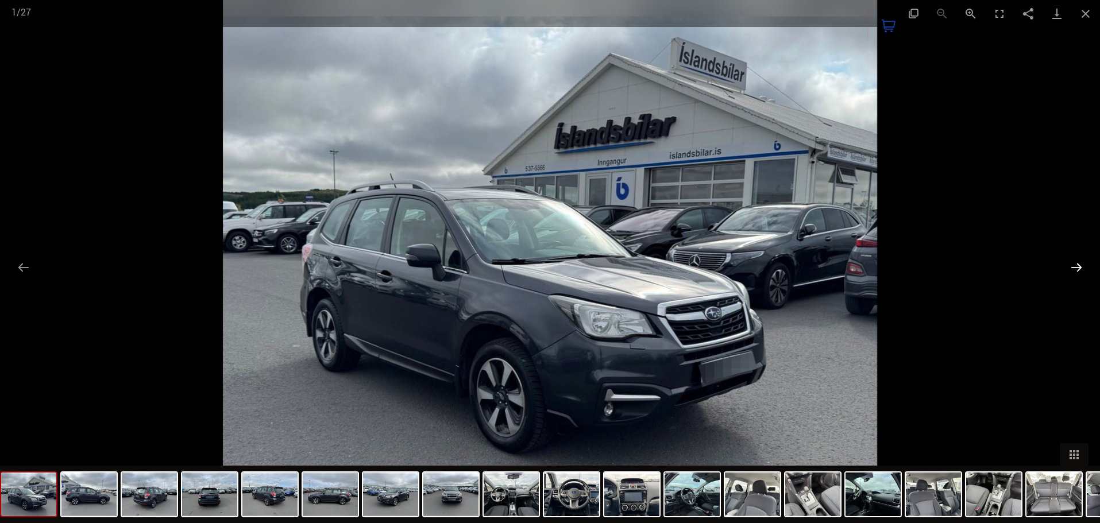
click at [1069, 270] on button "Next slide" at bounding box center [1077, 267] width 24 height 22
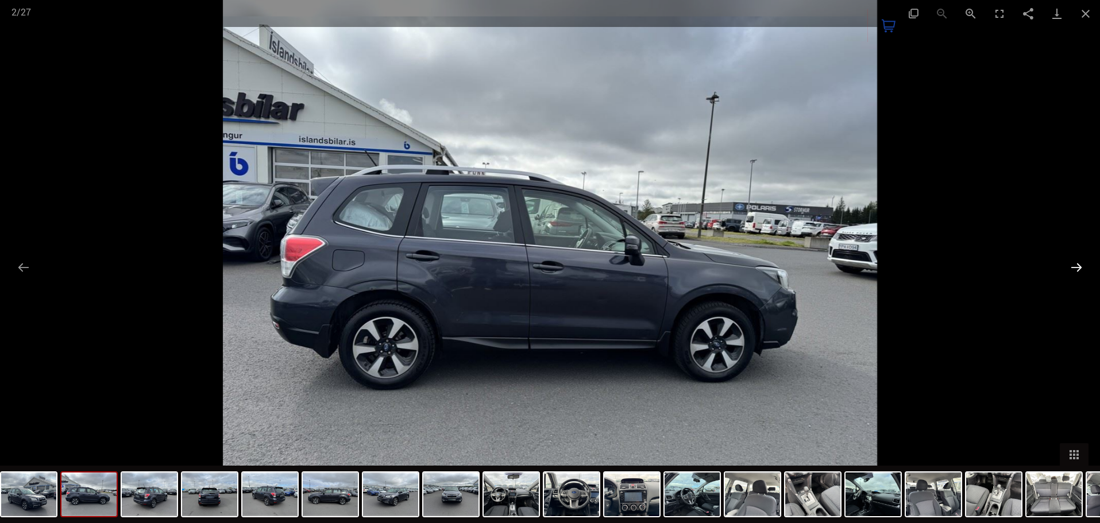
click at [1069, 270] on button "Next slide" at bounding box center [1077, 267] width 24 height 22
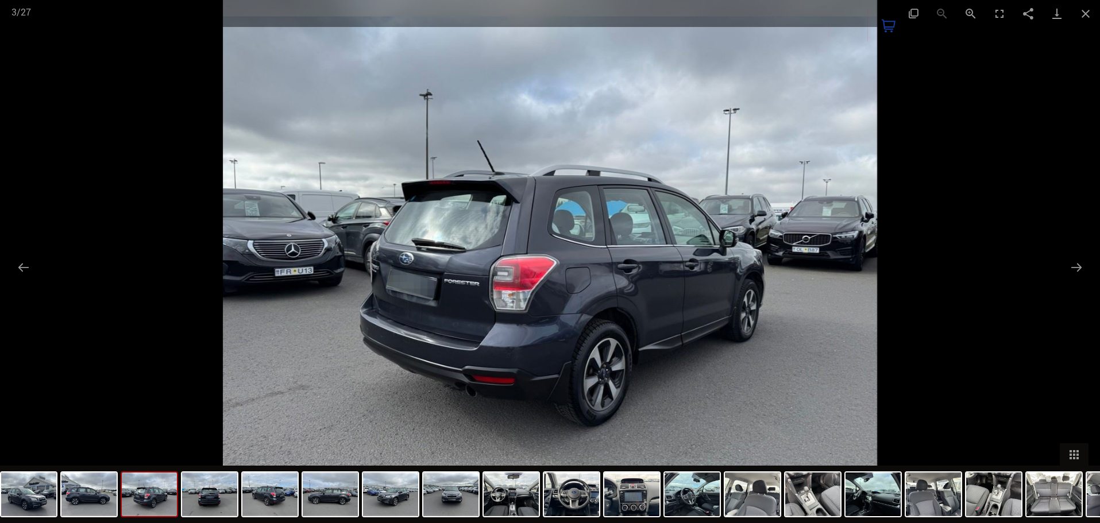
drag, startPoint x: 1084, startPoint y: 13, endPoint x: 1071, endPoint y: 32, distance: 22.3
click at [1084, 13] on button "Close gallery" at bounding box center [1086, 13] width 29 height 27
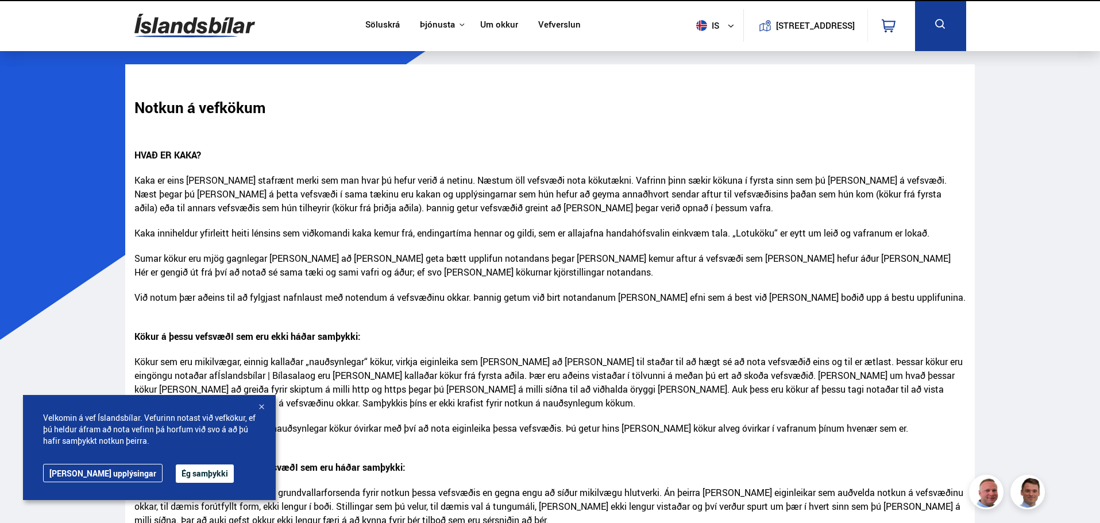
click at [98, 475] on link "[PERSON_NAME] upplýsingar" at bounding box center [103, 473] width 120 height 18
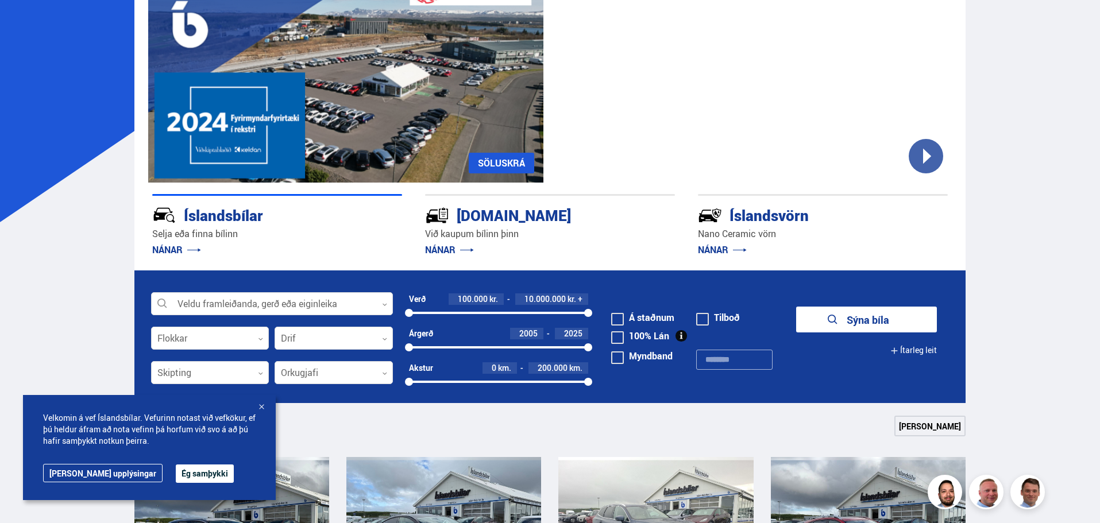
scroll to position [115, 0]
